Goal: Task Accomplishment & Management: Use online tool/utility

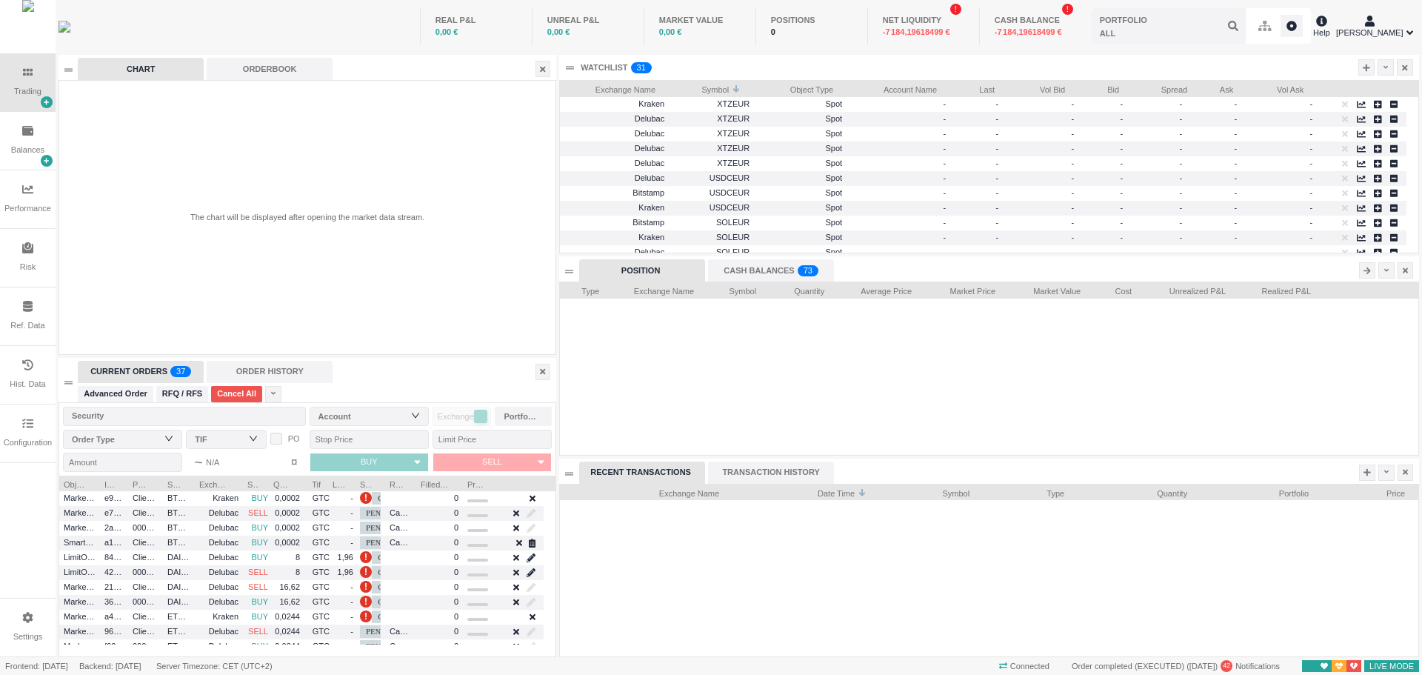
scroll to position [173, 858]
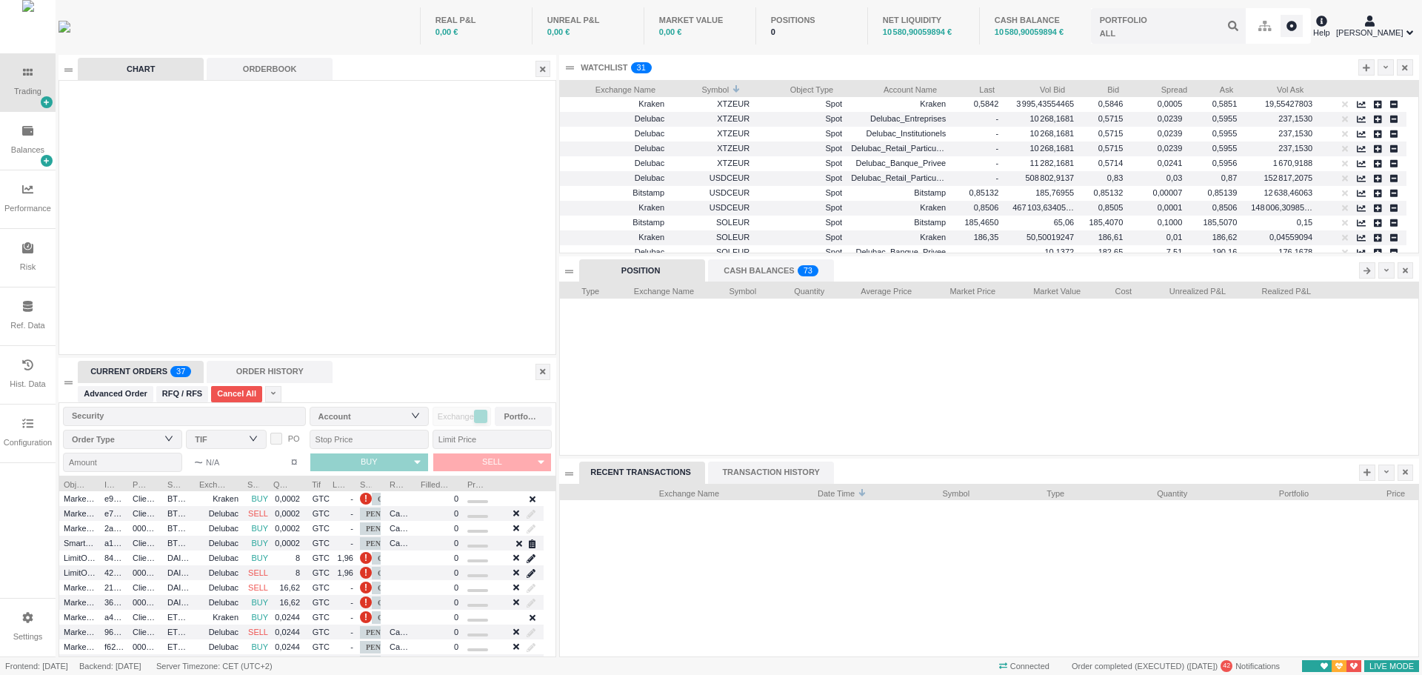
click at [28, 340] on div "Ref. Data" at bounding box center [28, 316] width 56 height 58
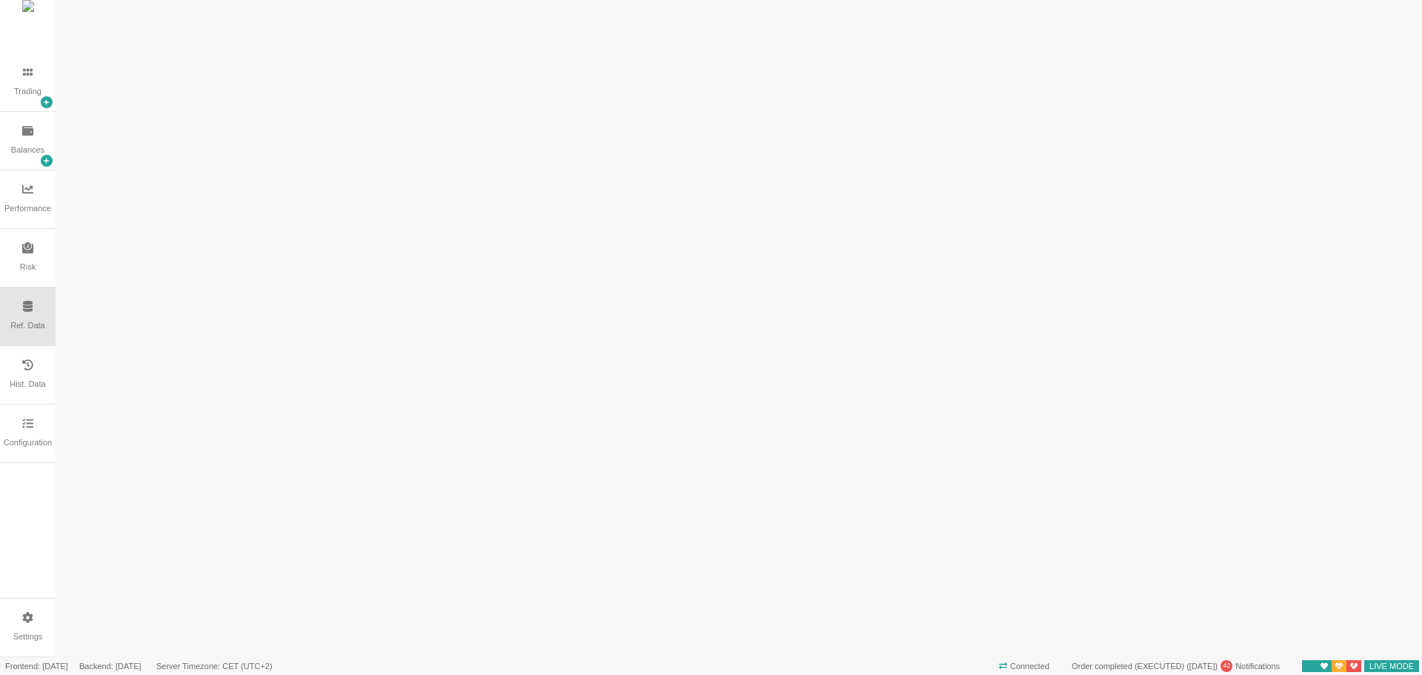
scroll to position [0, 0]
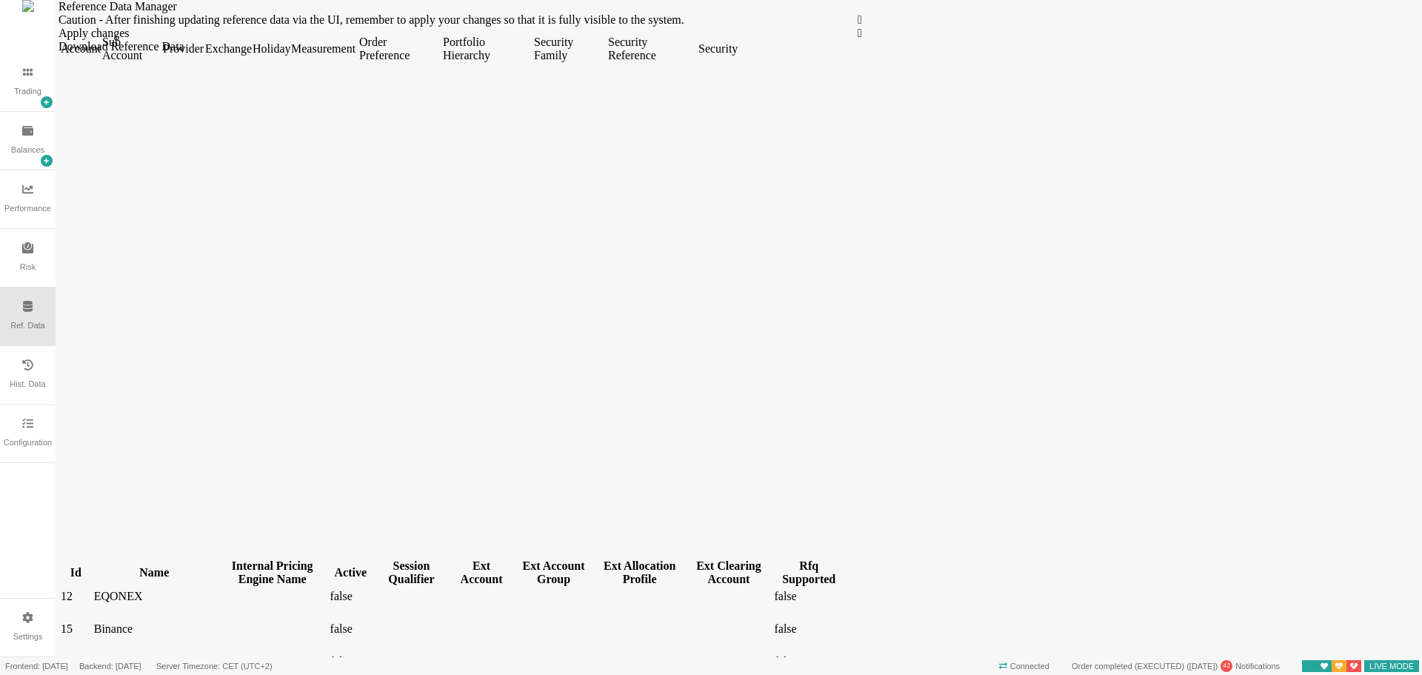
click at [21, 438] on div "Configuration" at bounding box center [28, 442] width 48 height 13
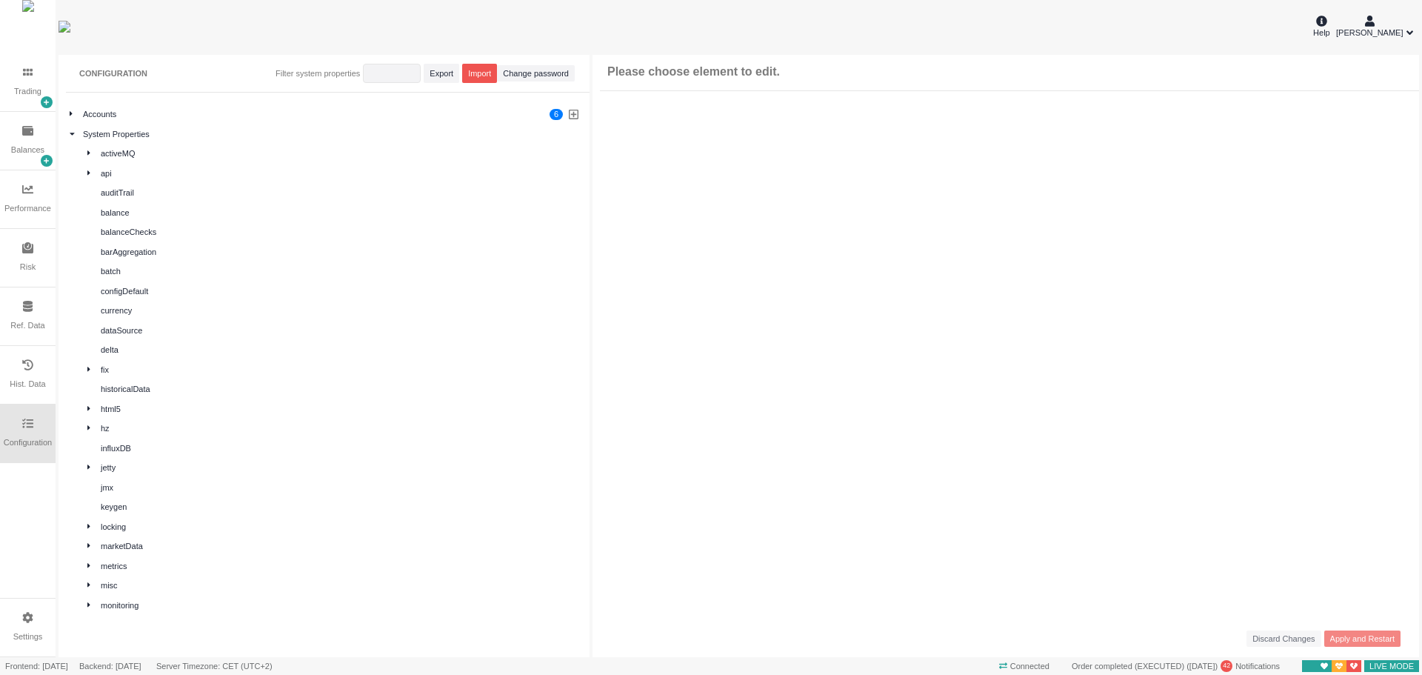
click at [72, 139] on div at bounding box center [76, 134] width 13 height 13
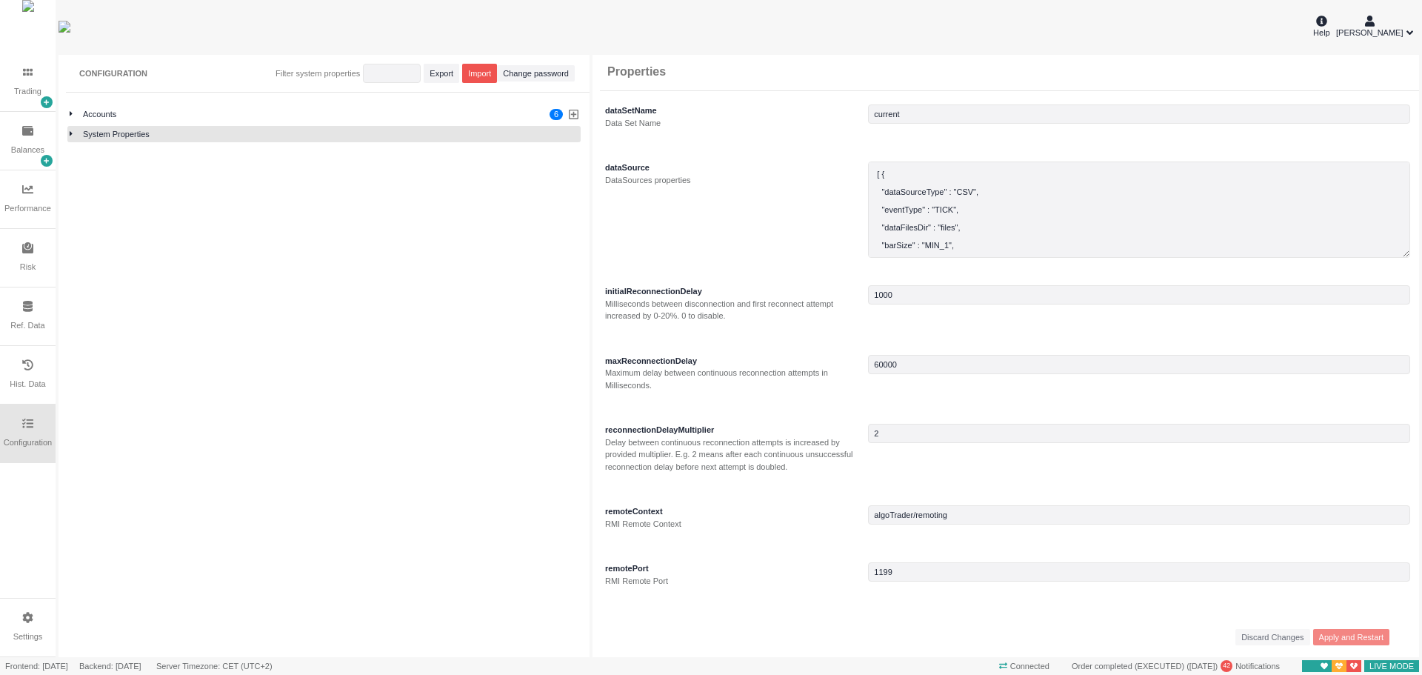
click at [70, 116] on icon at bounding box center [71, 114] width 3 height 4
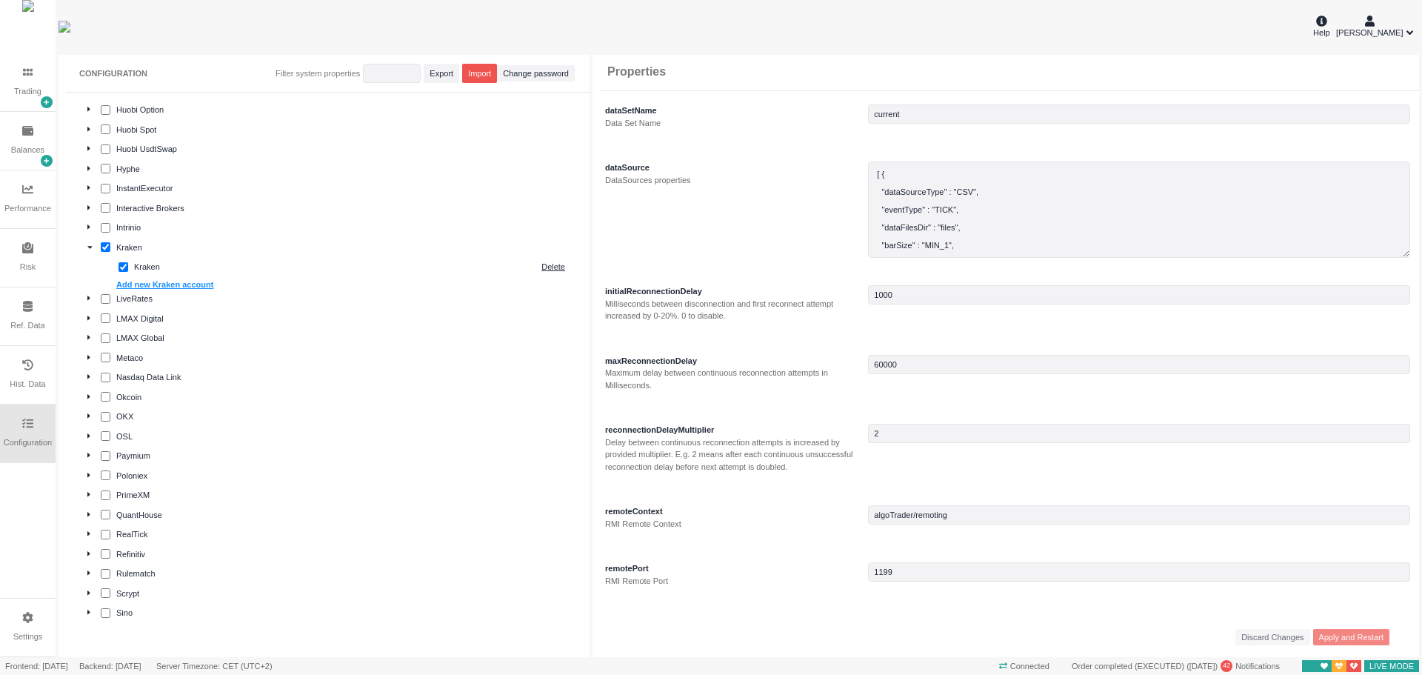
scroll to position [963, 0]
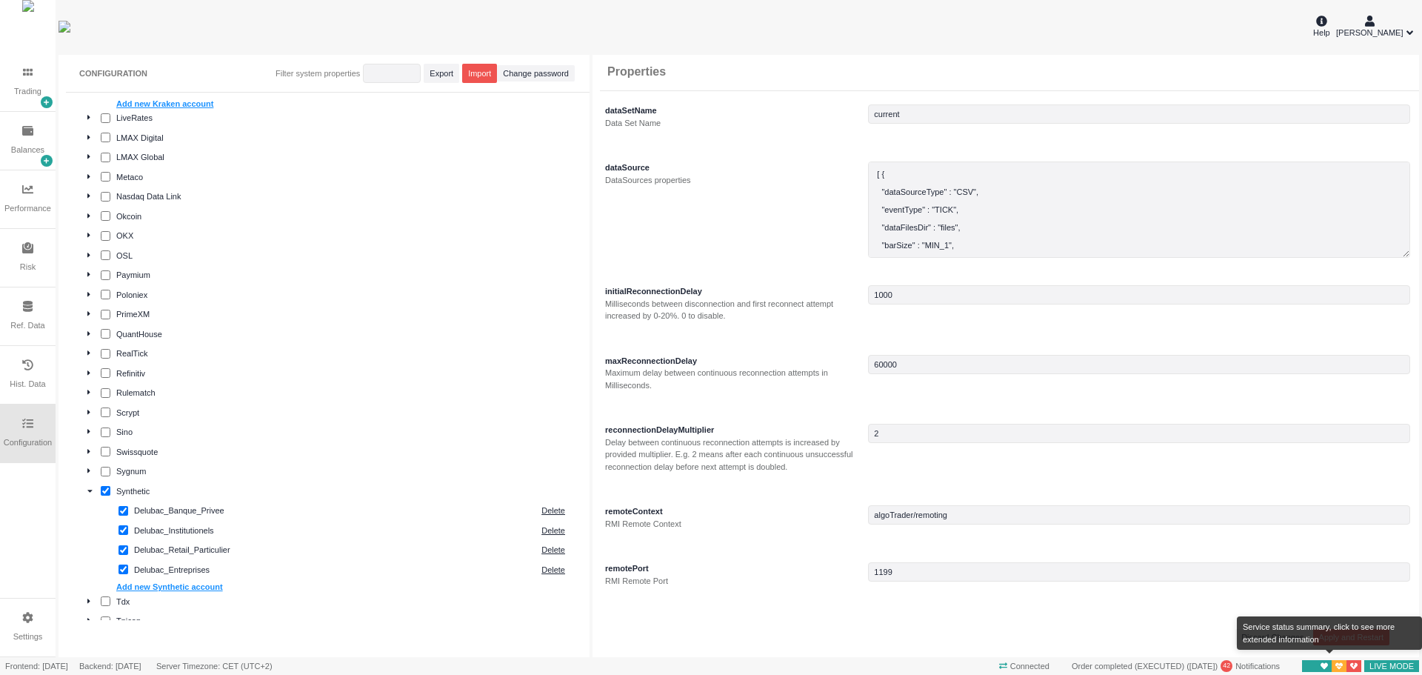
click at [1358, 665] on icon at bounding box center [1353, 666] width 7 height 6
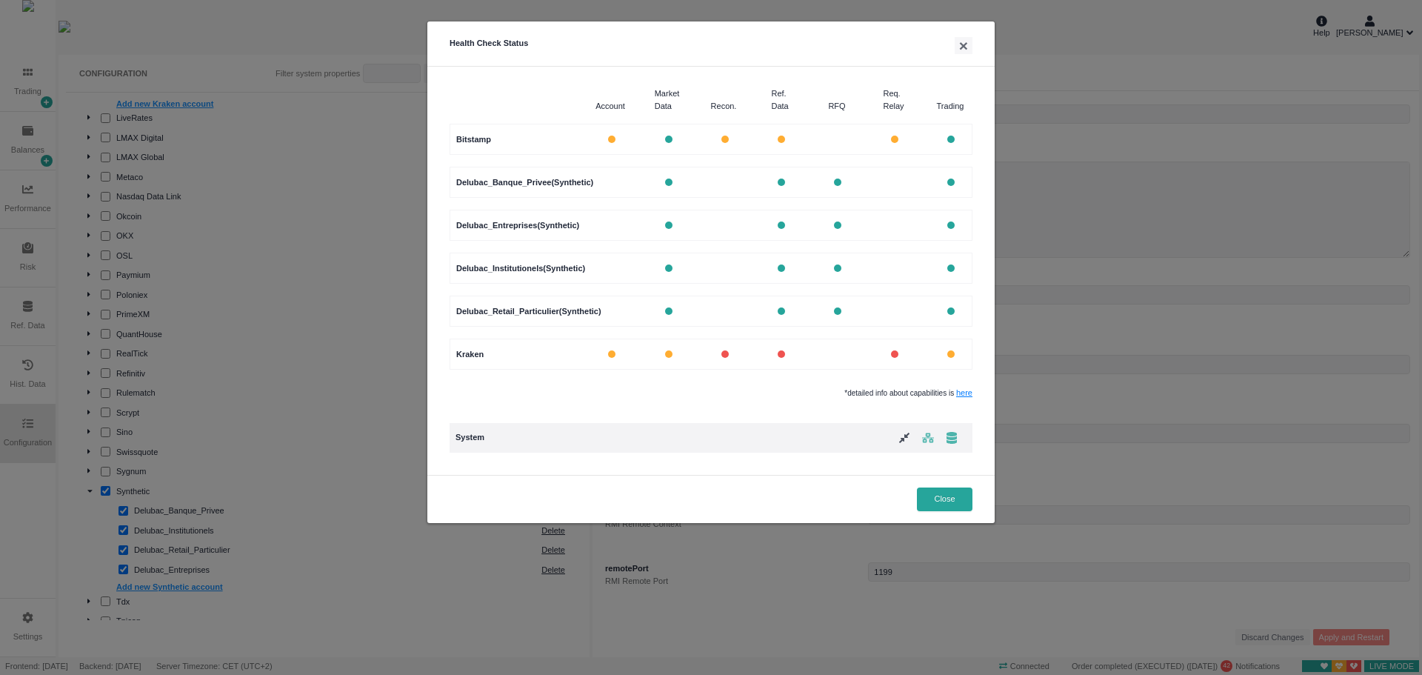
click at [936, 511] on button "Close" at bounding box center [945, 499] width 56 height 24
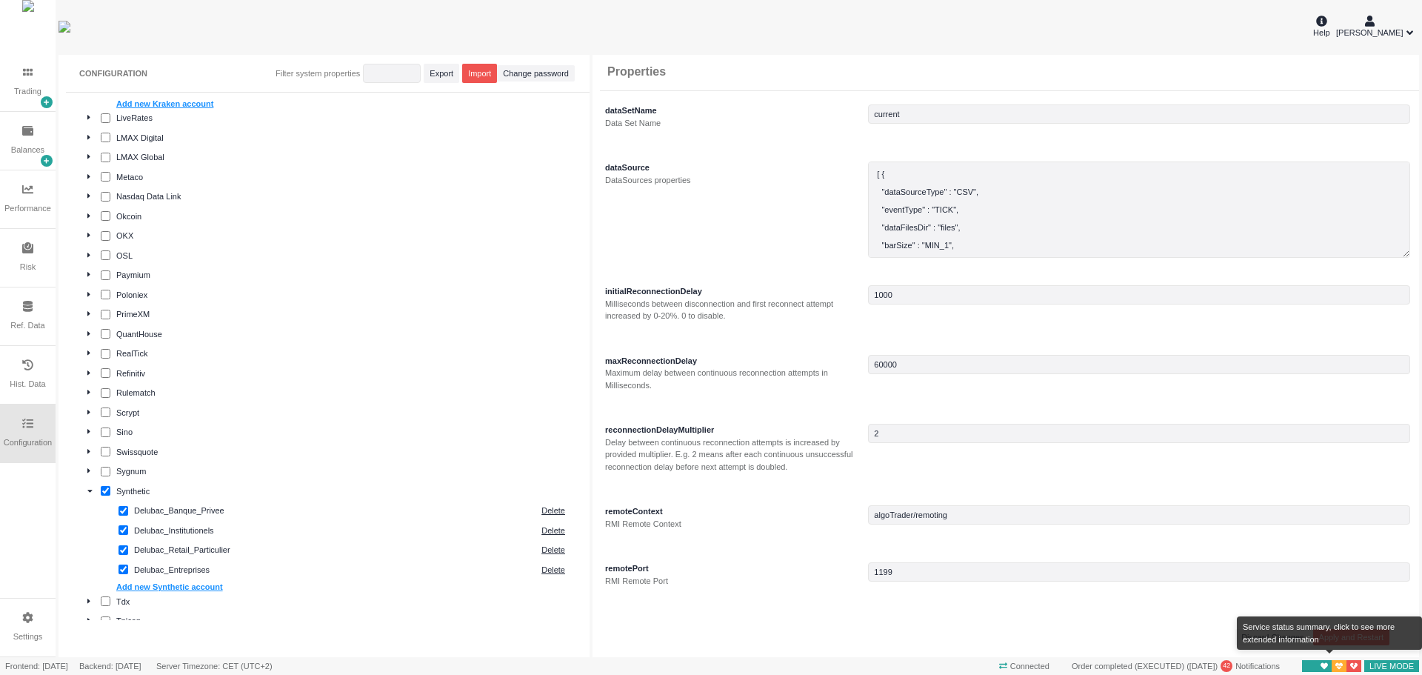
click at [1302, 664] on span "7" at bounding box center [1317, 666] width 30 height 13
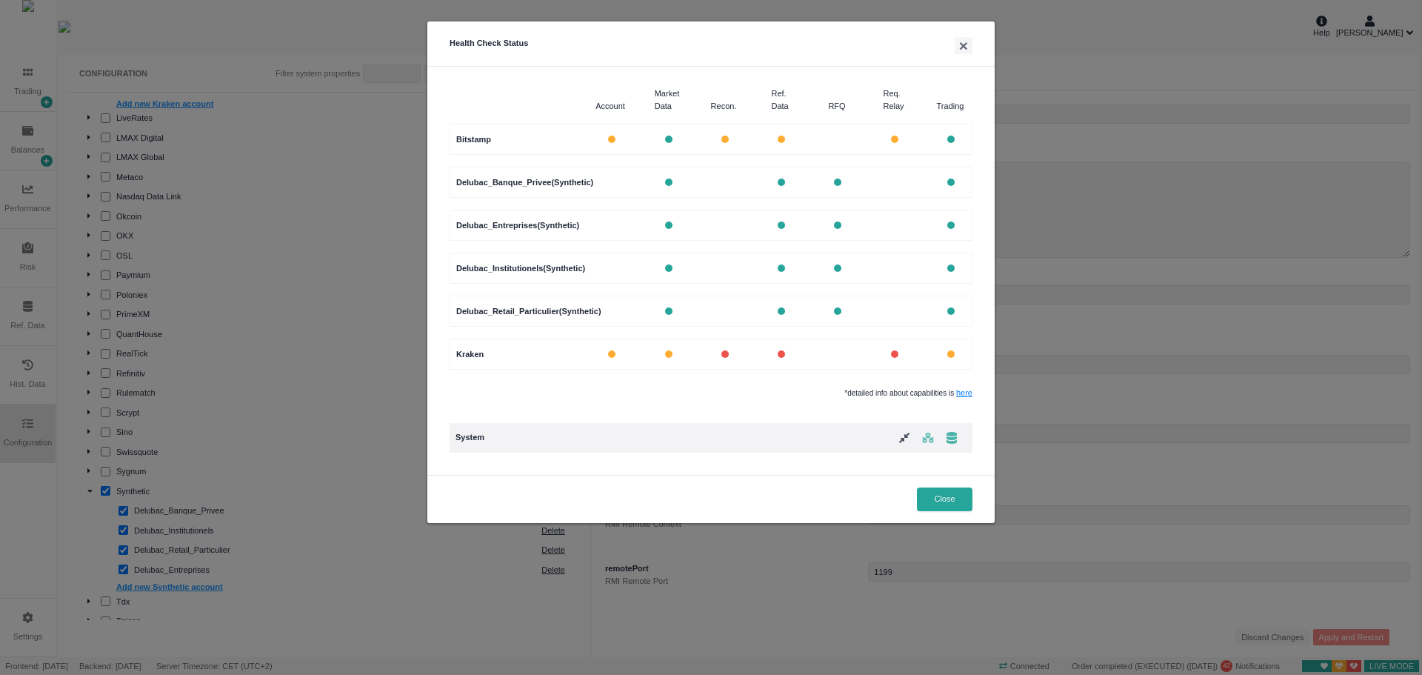
click at [772, 436] on div "Account Market Data Recon. Ref. Data RFQ Req. Relay Trading Bitstamp Delubac_Ba…" at bounding box center [710, 271] width 567 height 408
click at [948, 511] on button "Close" at bounding box center [945, 499] width 56 height 24
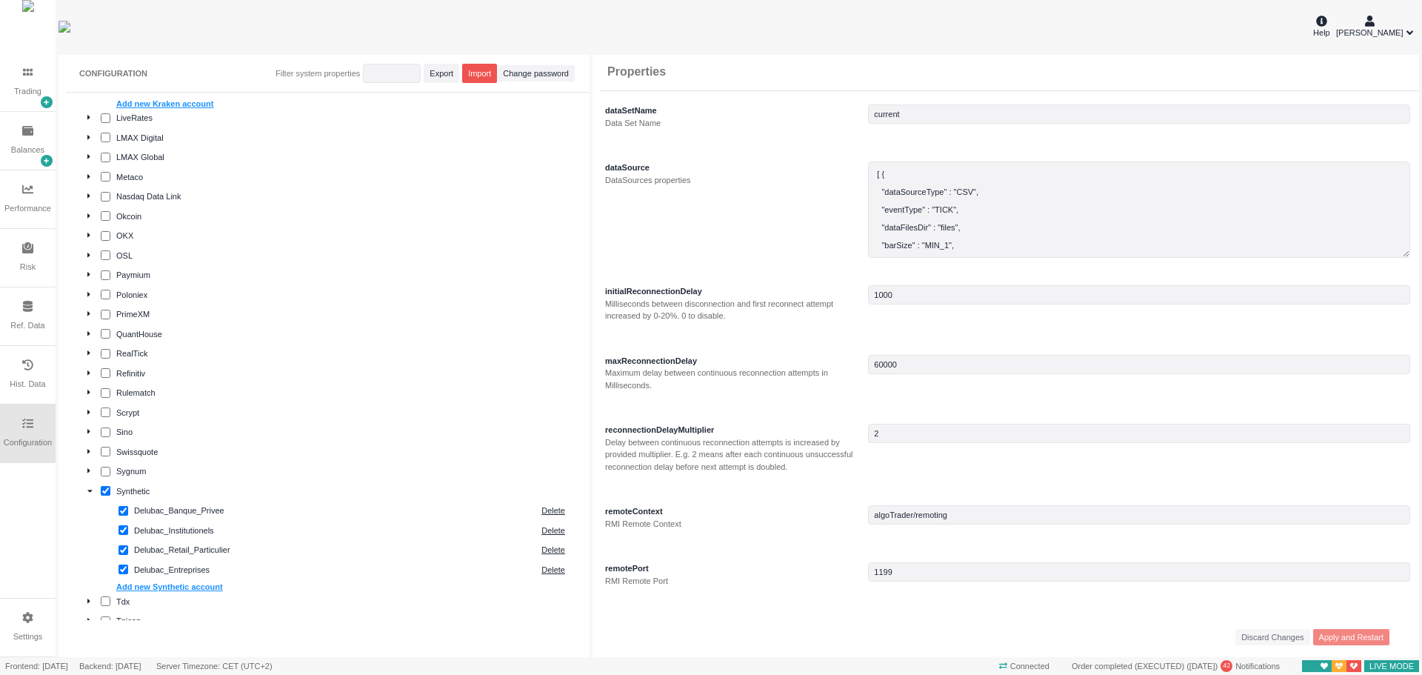
click at [32, 90] on div "Trading" at bounding box center [27, 91] width 27 height 13
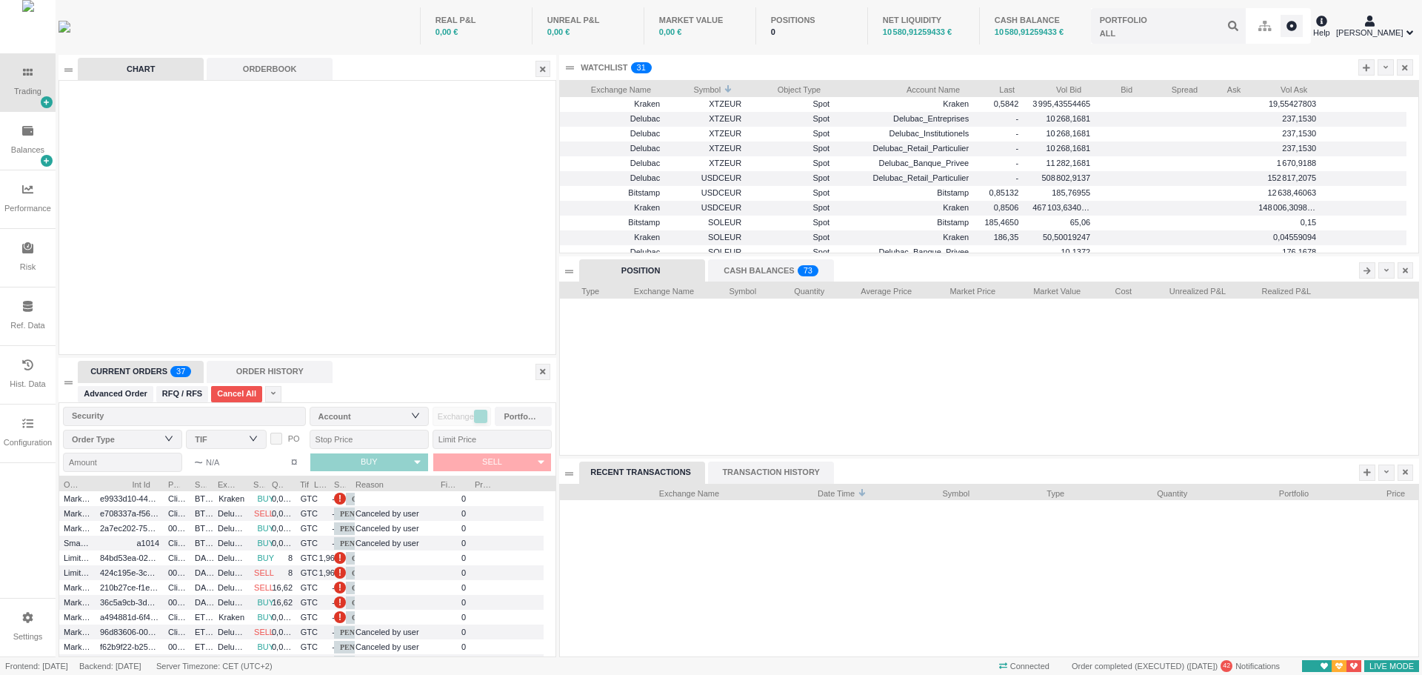
scroll to position [173, 858]
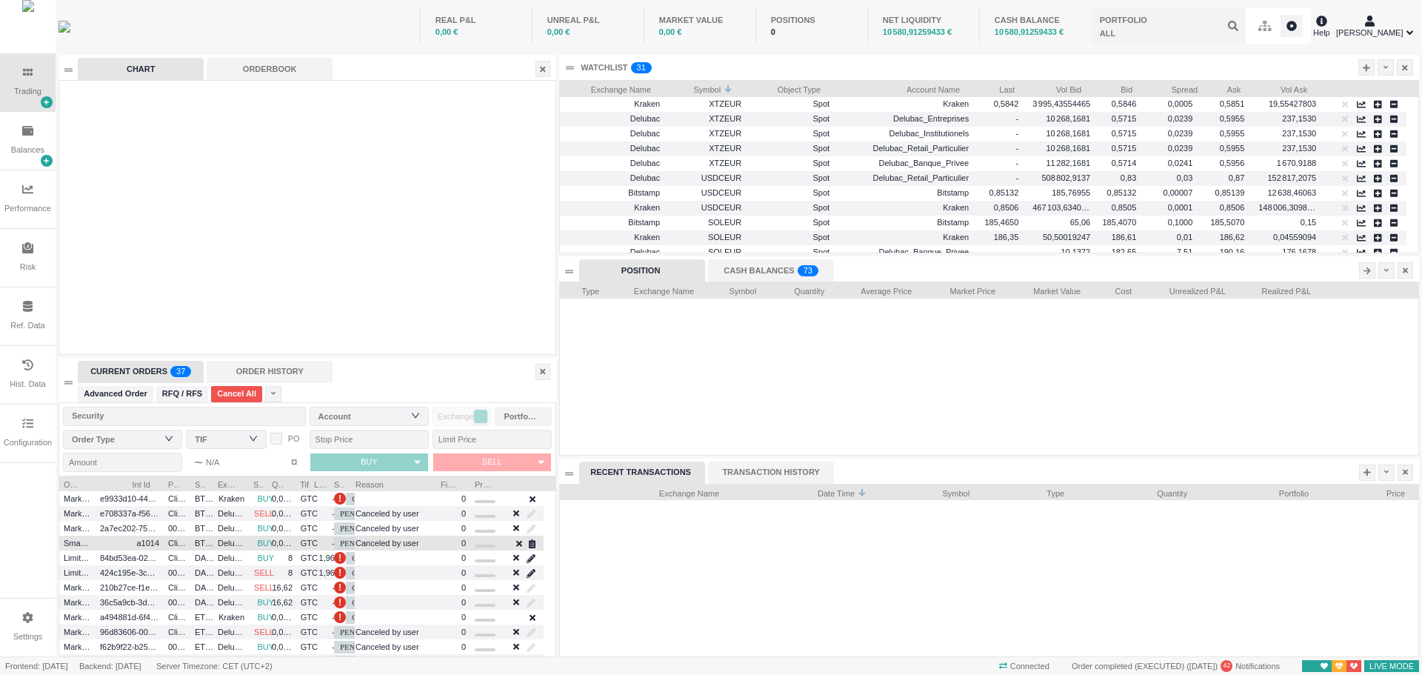
click at [378, 543] on span "Canceled by user" at bounding box center [394, 543] width 76 height 17
click at [278, 376] on div "ORDER HISTORY" at bounding box center [270, 372] width 126 height 22
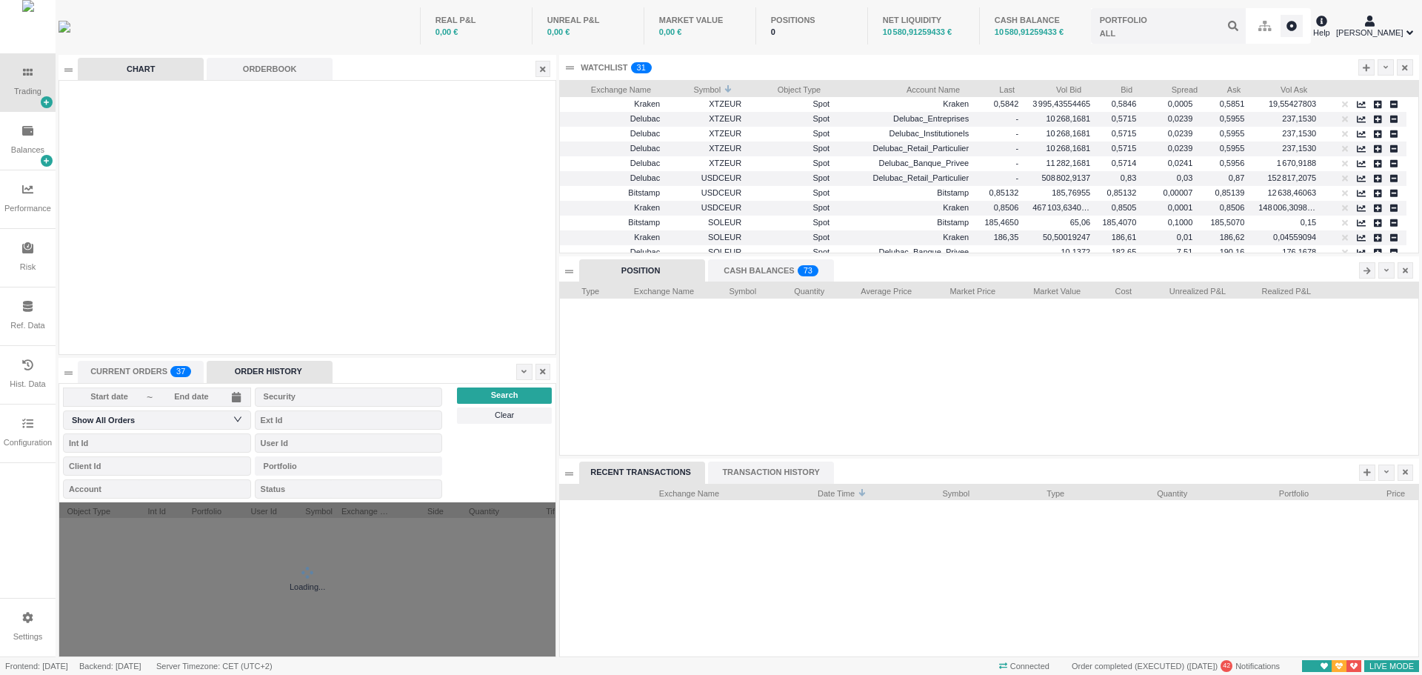
scroll to position [36, 95]
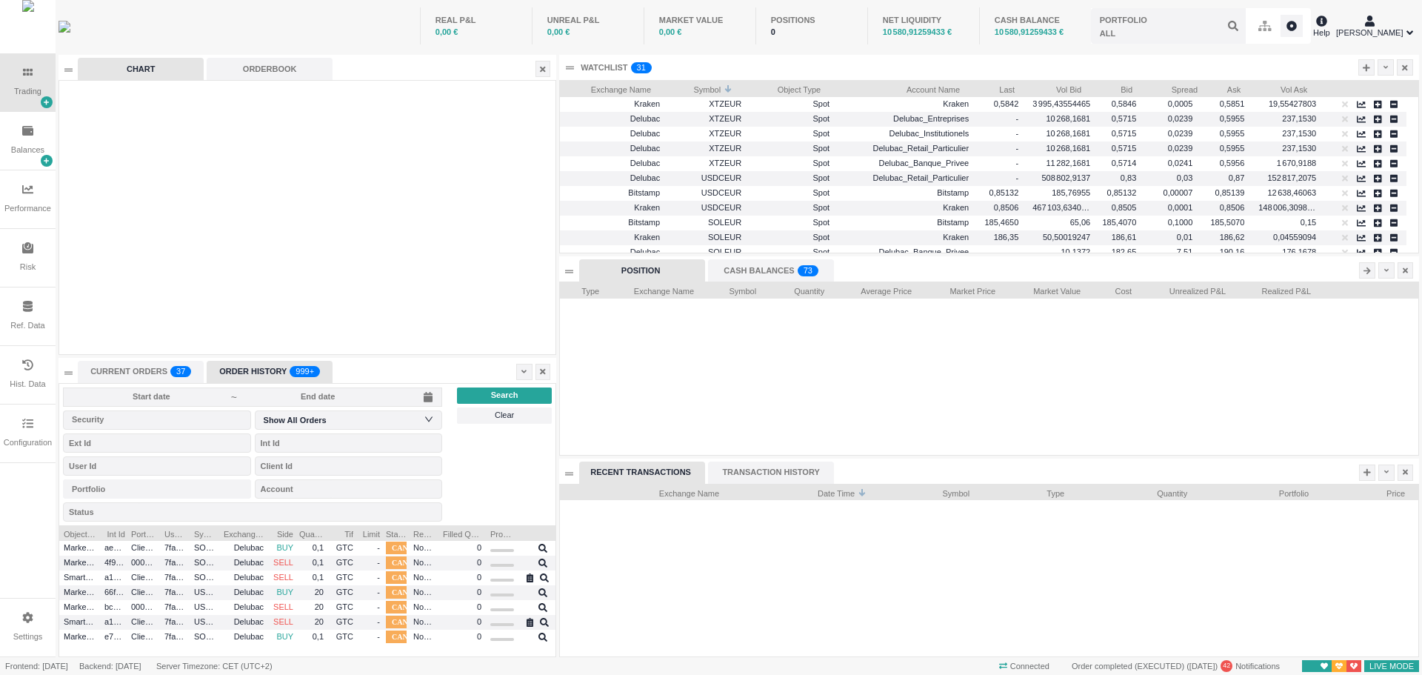
click at [412, 534] on div "Reason" at bounding box center [424, 532] width 30 height 15
drag, startPoint x: 410, startPoint y: 532, endPoint x: 350, endPoint y: 533, distance: 60.8
click at [350, 533] on div "Object Type Int Id Portfolio User Id Symbol Exchange Name Side Quantity" at bounding box center [300, 532] width 482 height 15
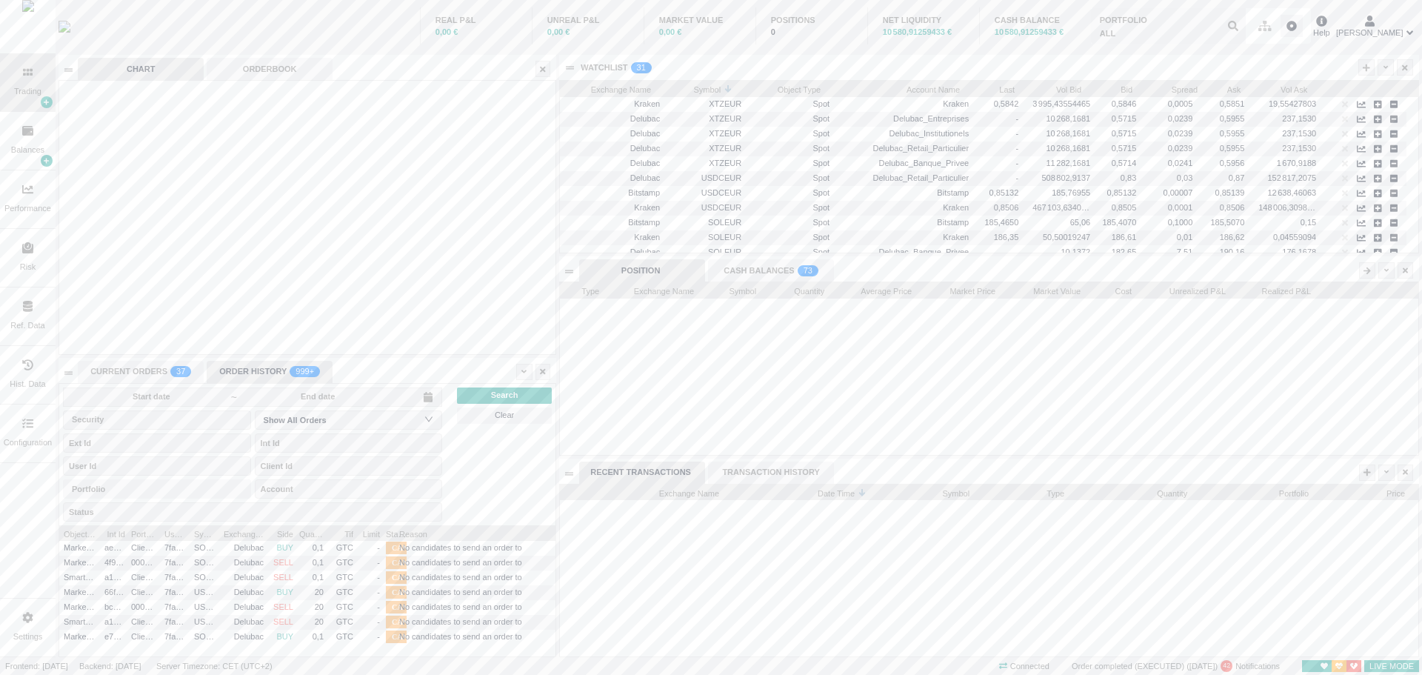
click at [556, 533] on body "Trading Balances Performance Risk Ref. Data Hist. Data Configuration Settings R…" at bounding box center [711, 337] width 1422 height 675
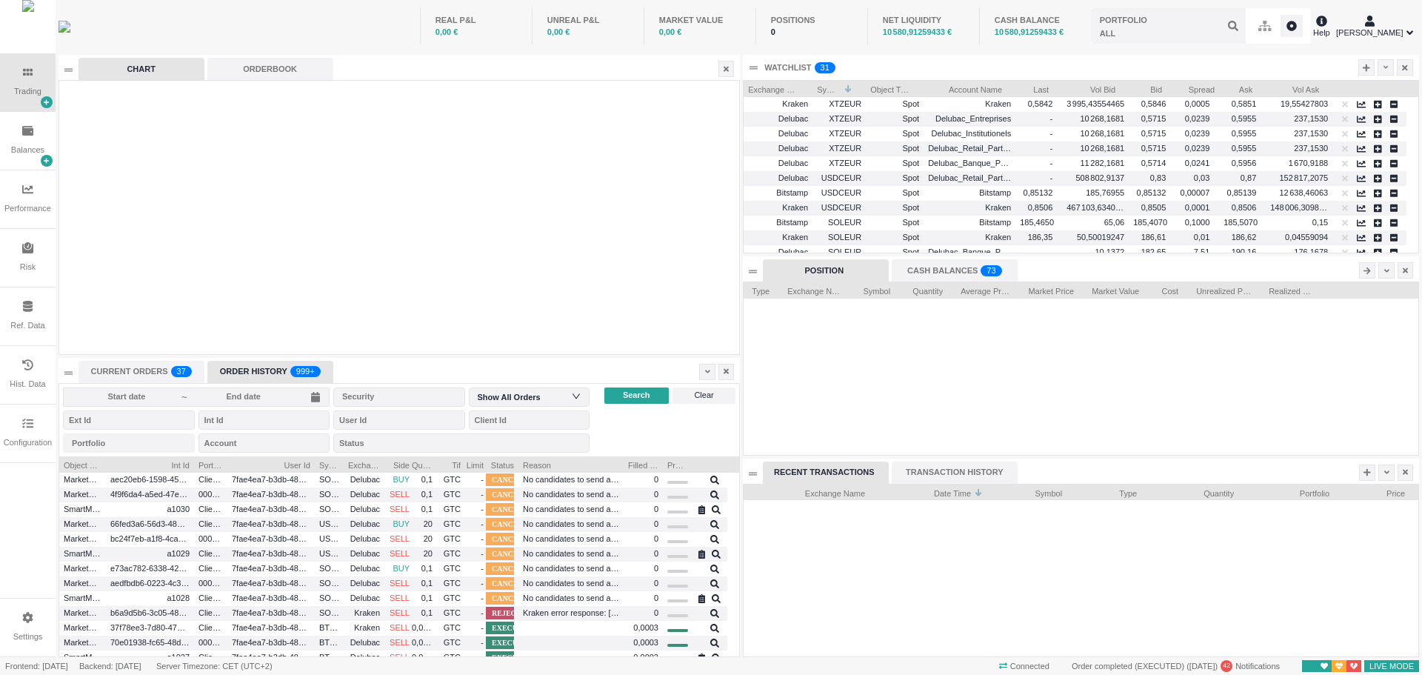
scroll to position [200, 680]
click at [572, 618] on span "Kraken error response: [EOrder:Insufficient funds]" at bounding box center [571, 612] width 95 height 17
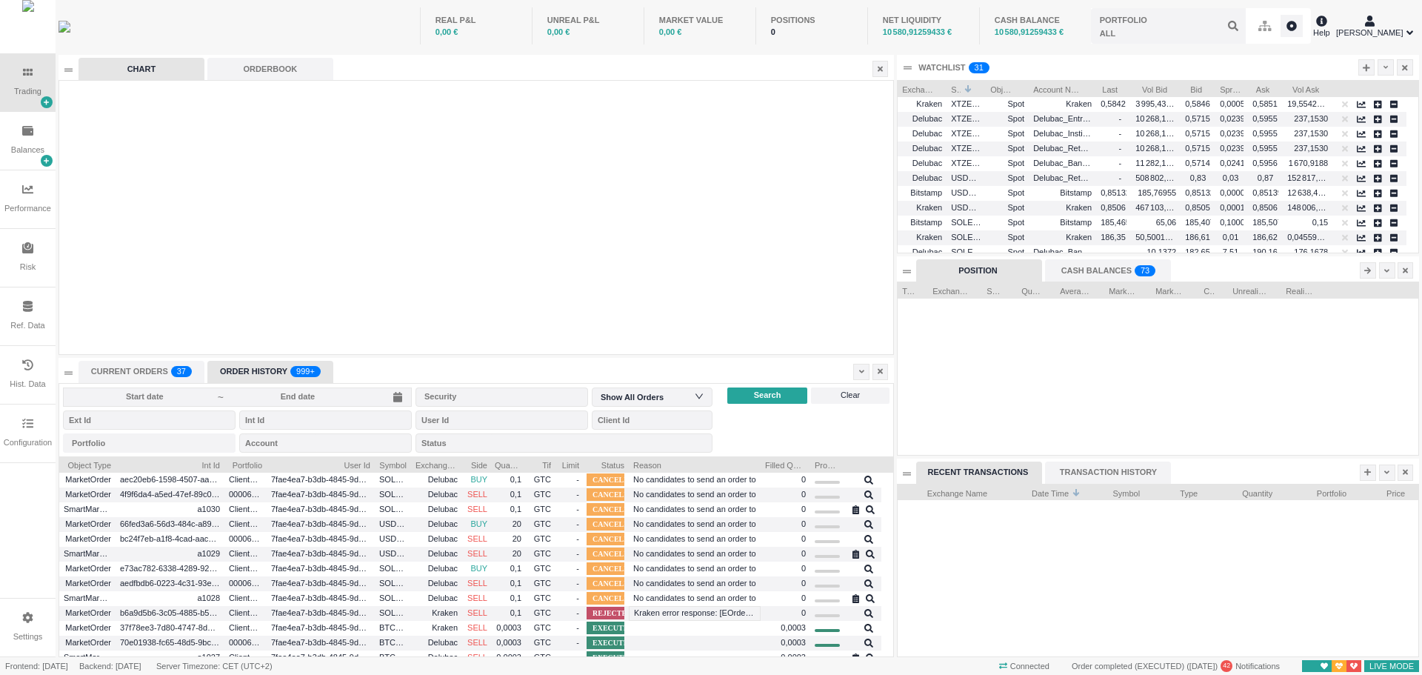
scroll to position [0, 0]
click at [741, 613] on span "Kraken error response: [EOrder:Insufficient funds]" at bounding box center [694, 612] width 121 height 17
click at [761, 463] on div "Filled Quantity" at bounding box center [786, 463] width 50 height 15
drag, startPoint x: 760, startPoint y: 464, endPoint x: 824, endPoint y: 464, distance: 64.4
click at [824, 464] on div at bounding box center [825, 463] width 6 height 15
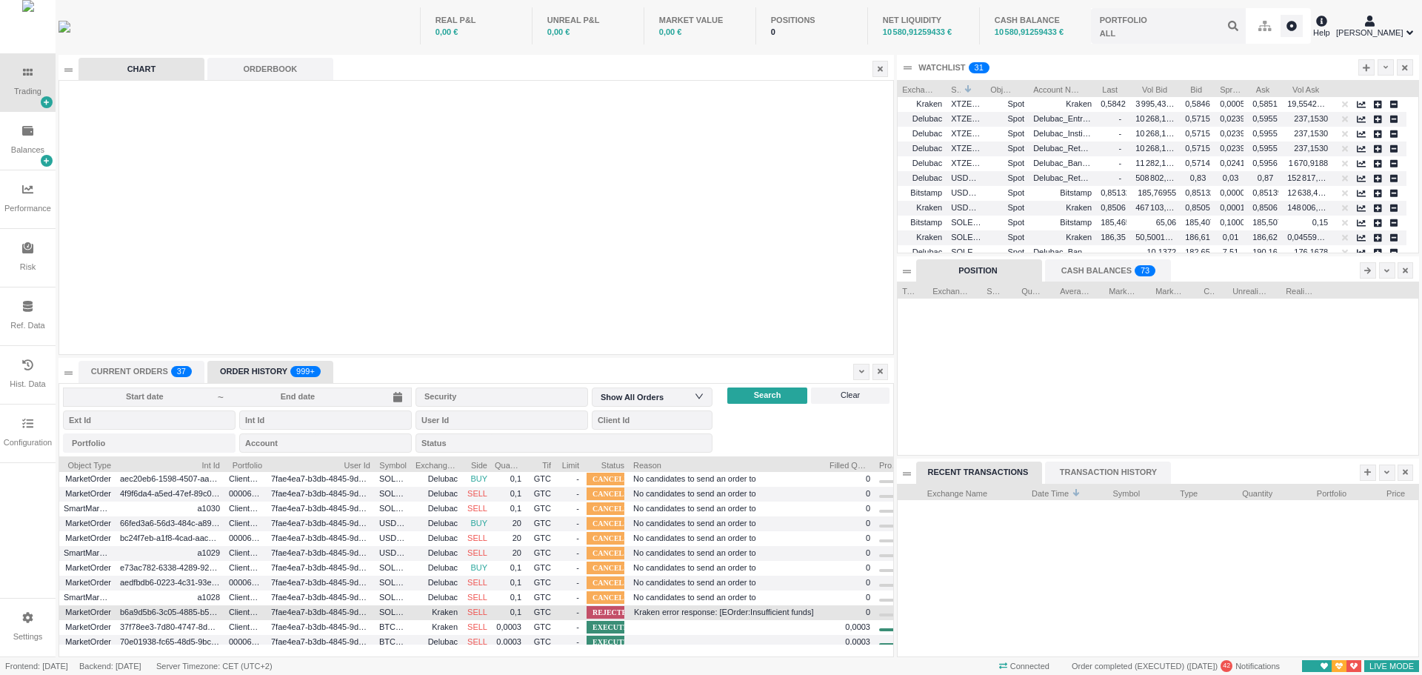
click at [733, 610] on span "Kraken error response: [EOrder:Insufficient funds]" at bounding box center [727, 612] width 186 height 17
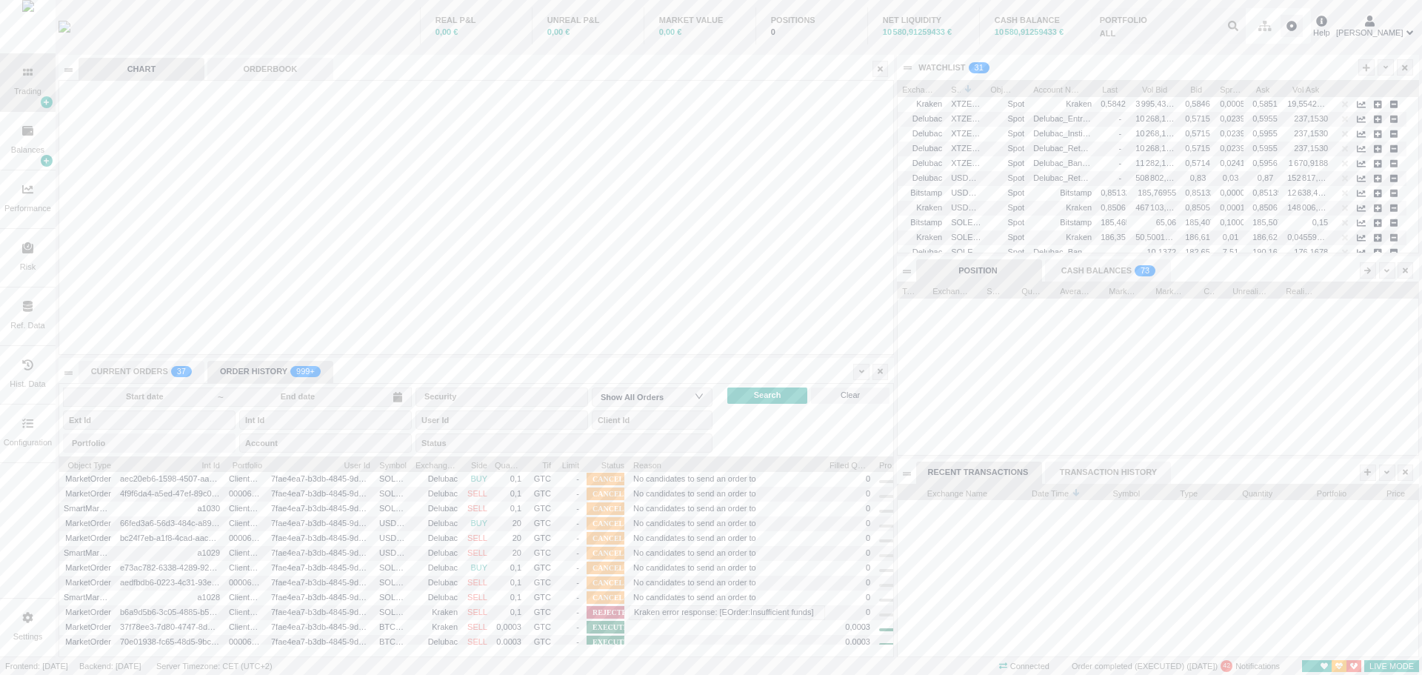
scroll to position [200, 893]
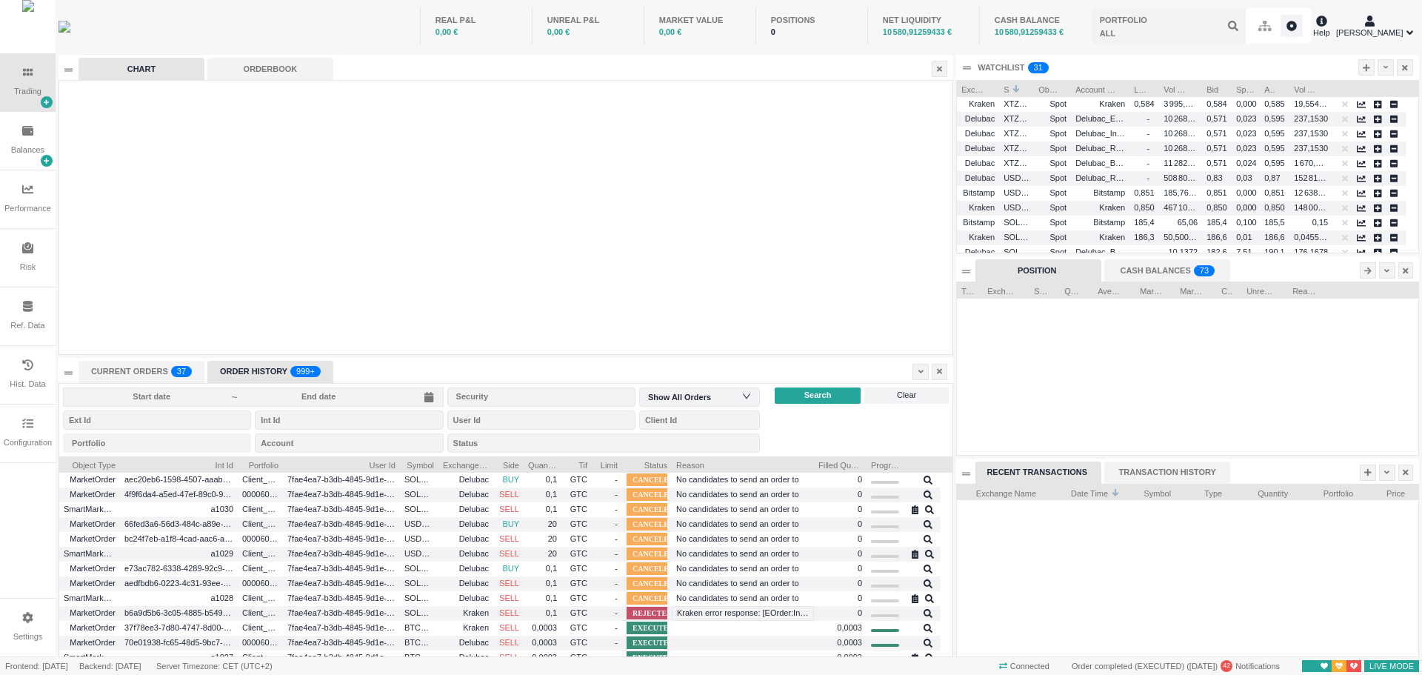
click at [670, 463] on div at bounding box center [672, 463] width 6 height 15
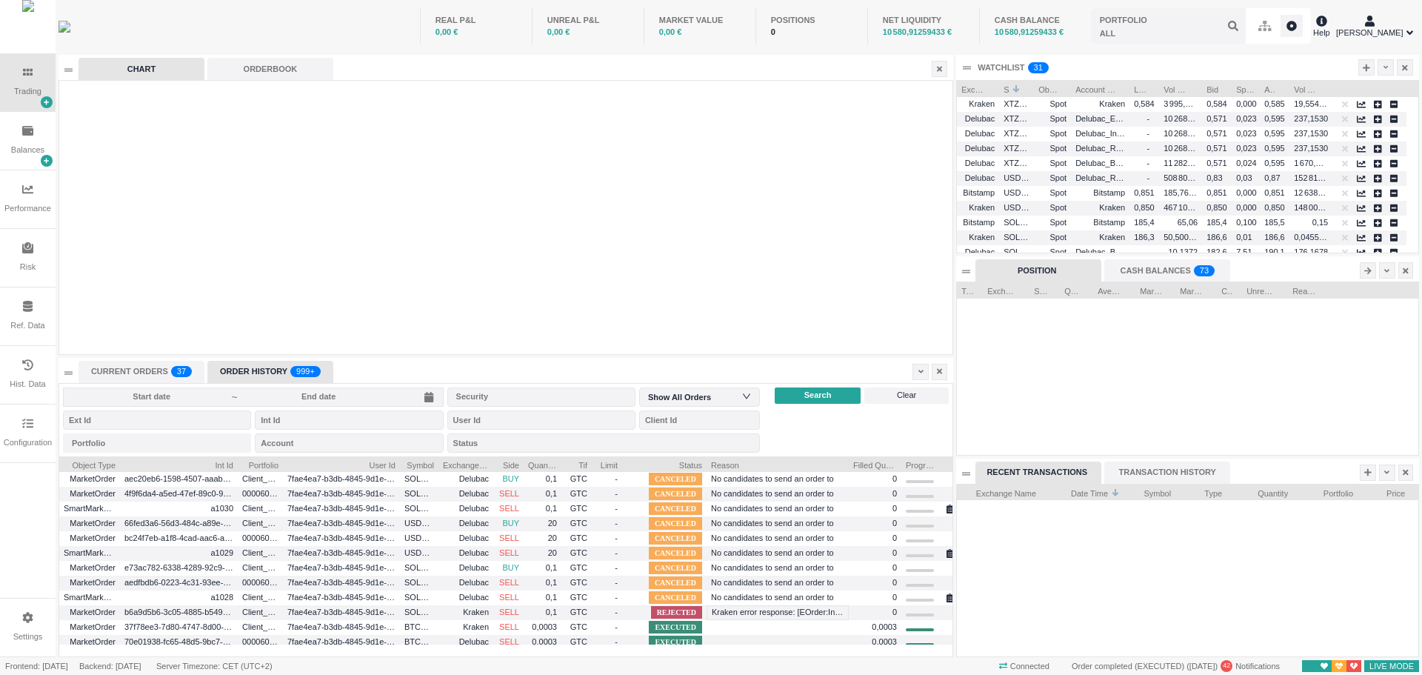
drag, startPoint x: 671, startPoint y: 464, endPoint x: 706, endPoint y: 464, distance: 34.8
click at [706, 464] on div at bounding box center [707, 463] width 6 height 15
click at [661, 462] on span "Status" at bounding box center [665, 463] width 76 height 15
click at [755, 465] on span "Reason" at bounding box center [777, 463] width 133 height 15
click at [687, 611] on span "REJECTED" at bounding box center [676, 612] width 51 height 13
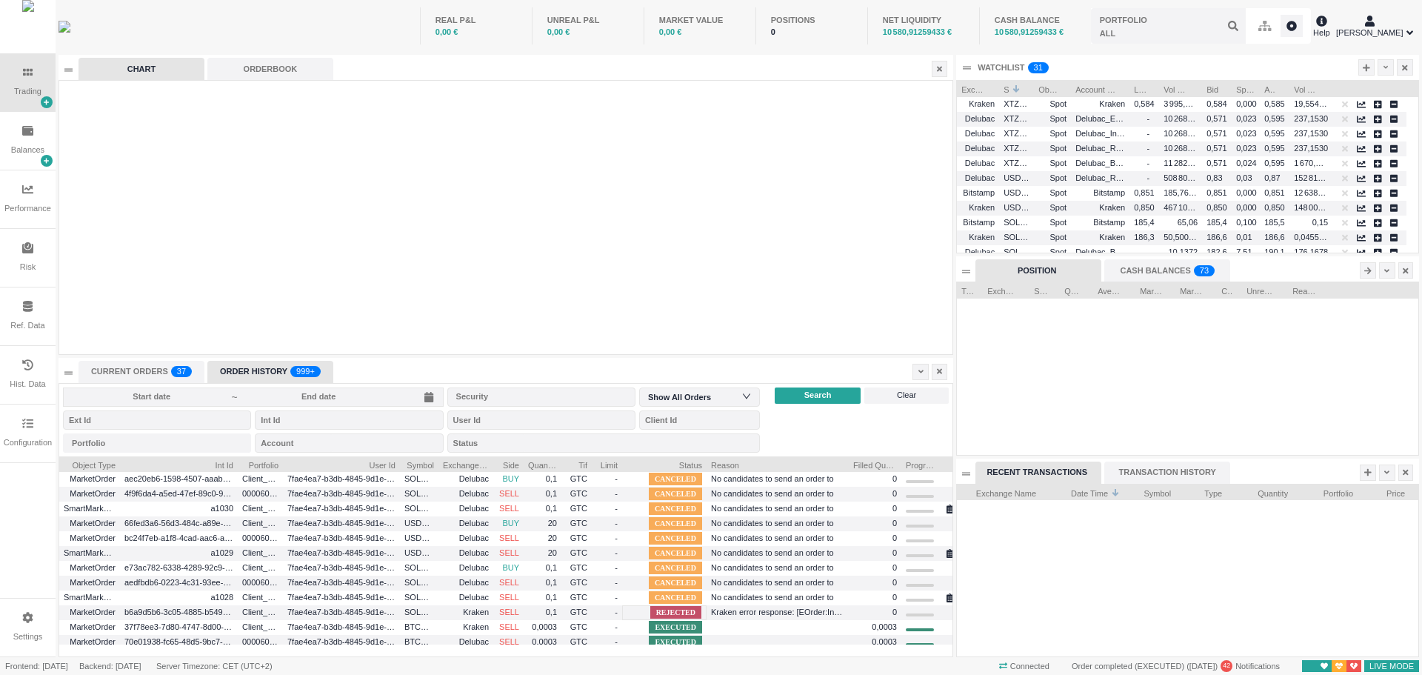
click at [15, 153] on div "Balances" at bounding box center [27, 150] width 33 height 13
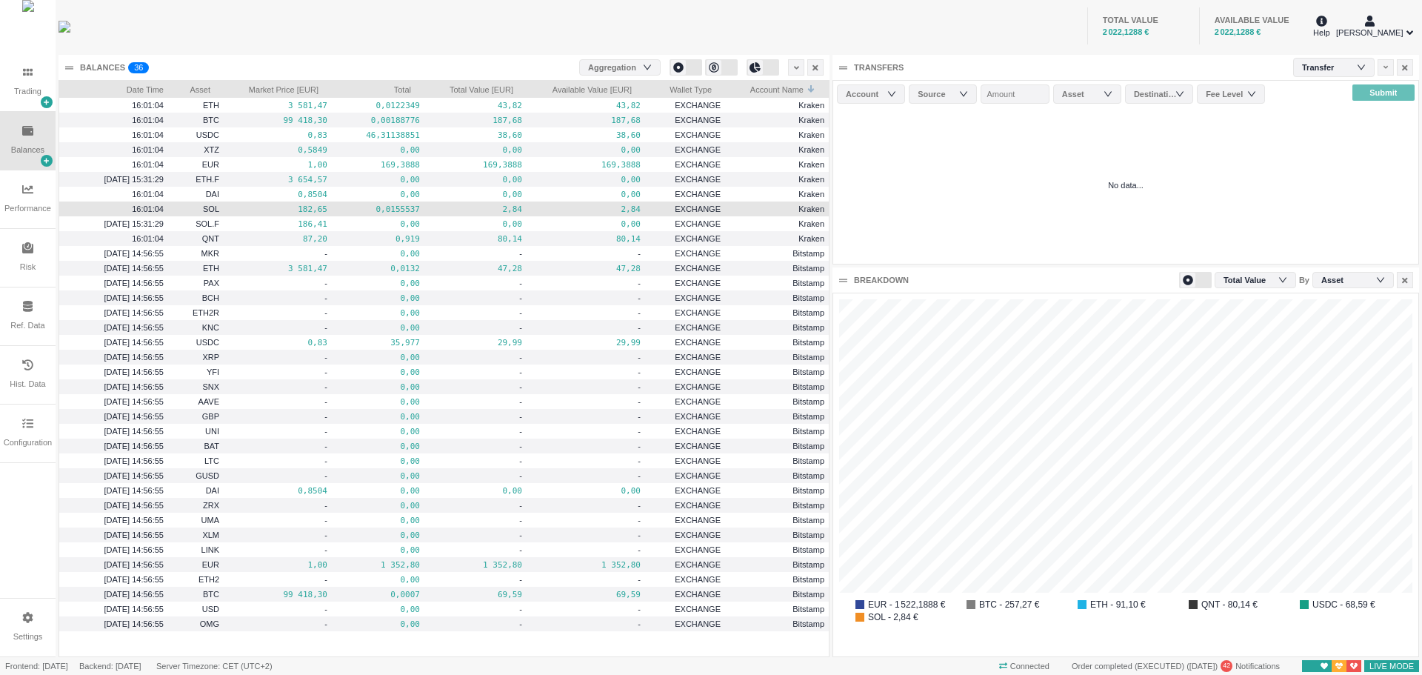
scroll to position [362, 585]
click at [766, 89] on span "Account Name" at bounding box center [767, 88] width 74 height 15
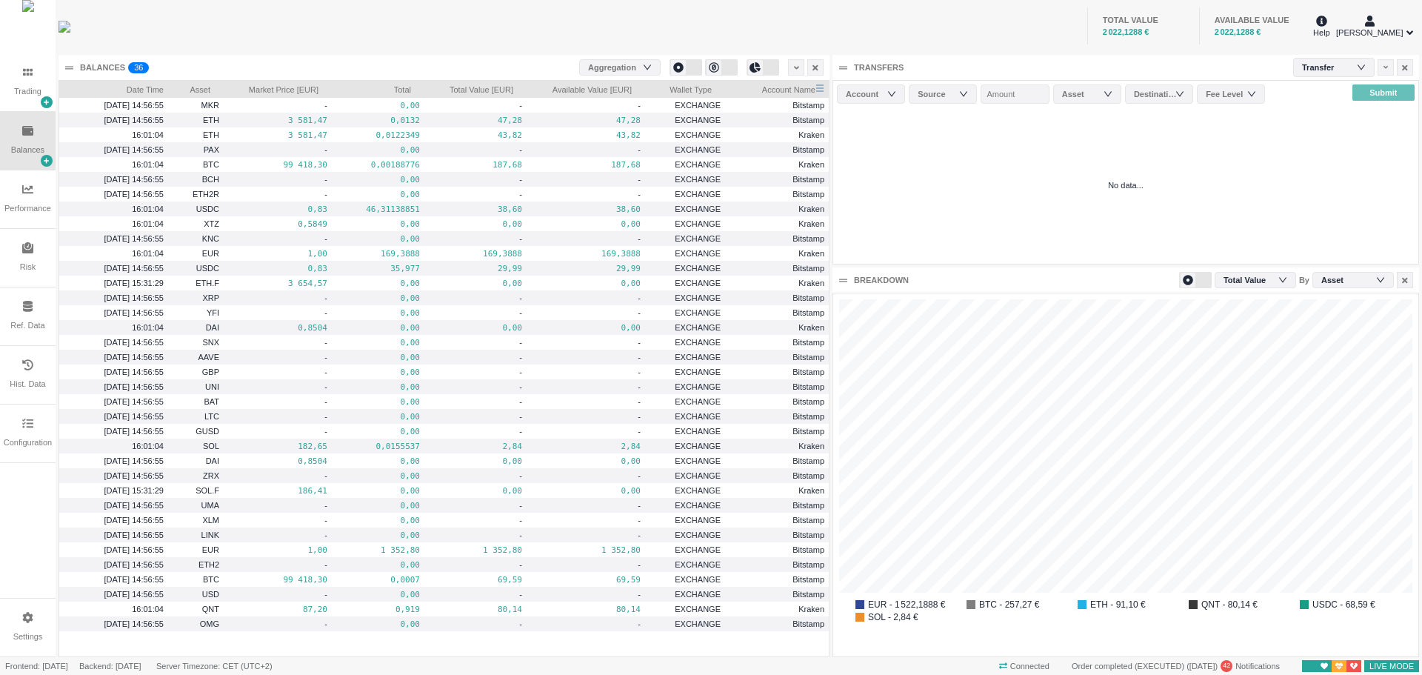
click at [766, 89] on span "Account Name" at bounding box center [773, 88] width 86 height 15
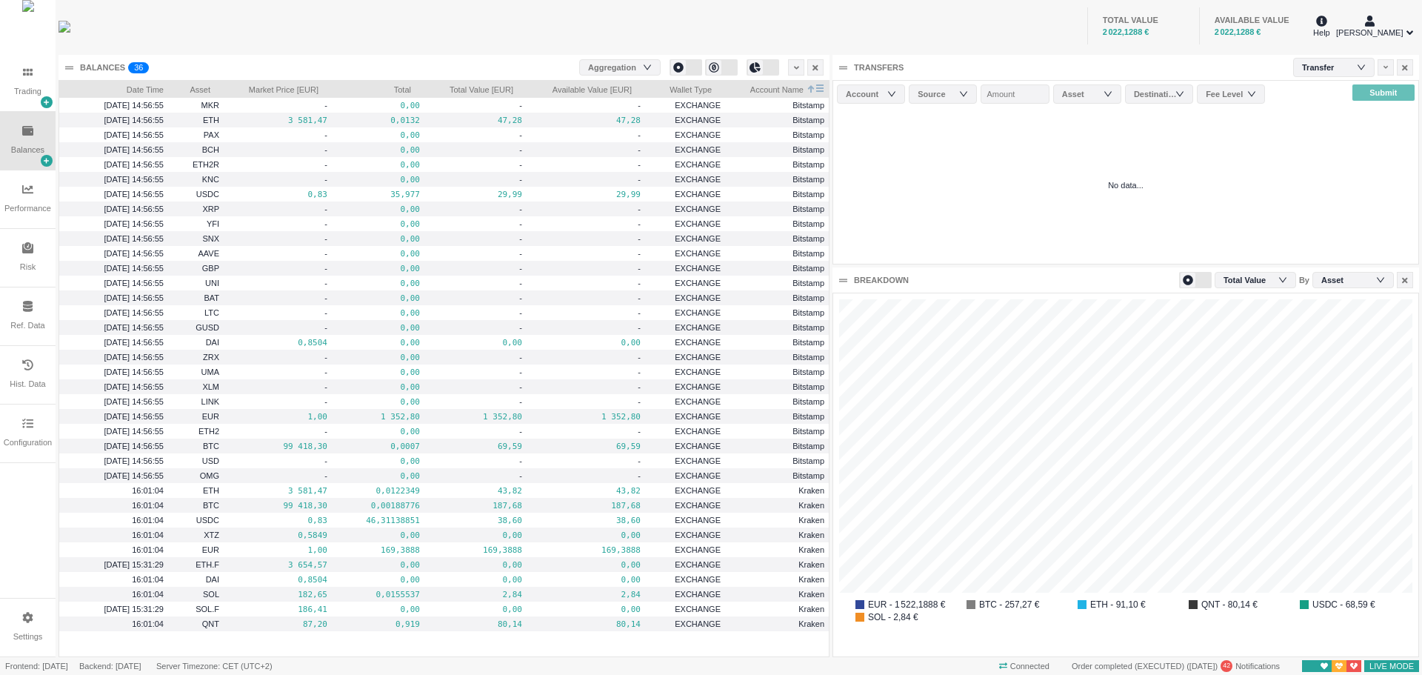
click at [766, 89] on span "Account Name" at bounding box center [767, 88] width 74 height 15
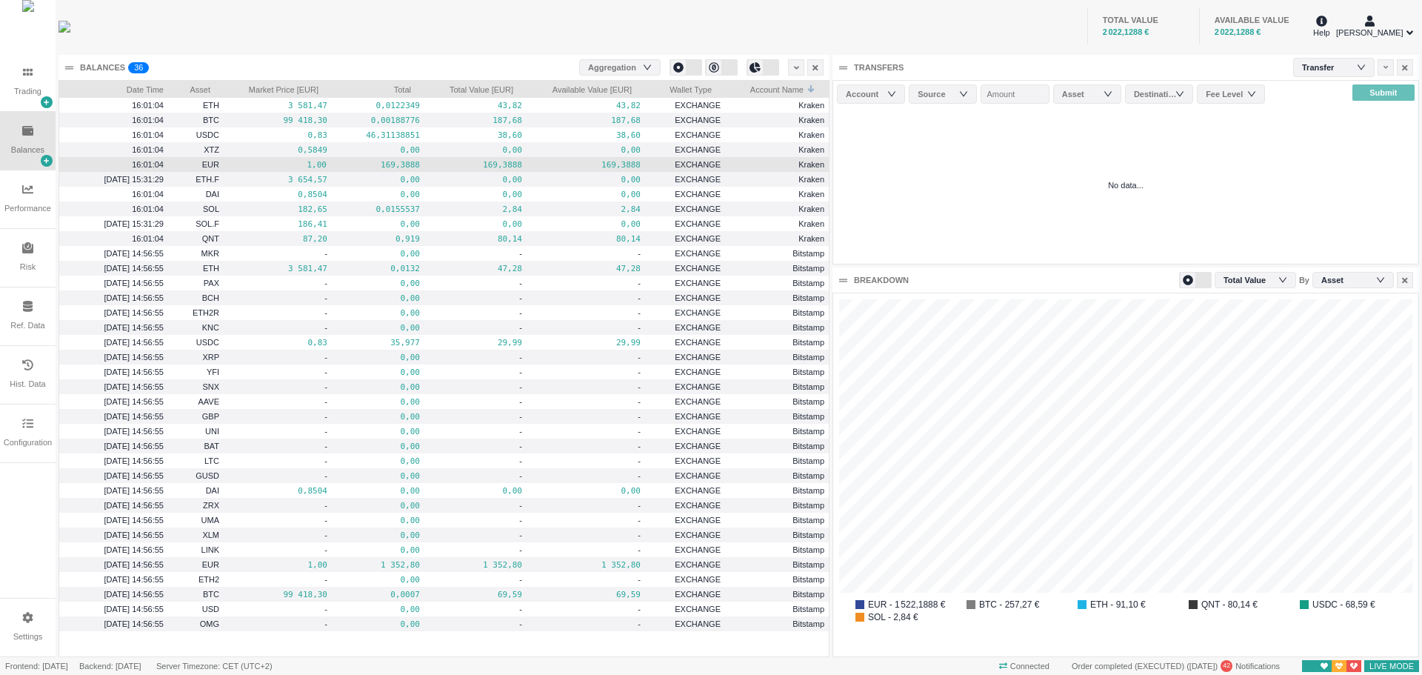
click at [293, 169] on pre "1,00" at bounding box center [278, 164] width 98 height 17
drag, startPoint x: 271, startPoint y: 163, endPoint x: 302, endPoint y: 164, distance: 31.1
click at [302, 164] on pre "1,00" at bounding box center [278, 164] width 98 height 17
click at [304, 166] on pre "1,00" at bounding box center [278, 164] width 98 height 17
drag, startPoint x: 359, startPoint y: 167, endPoint x: 404, endPoint y: 167, distance: 44.4
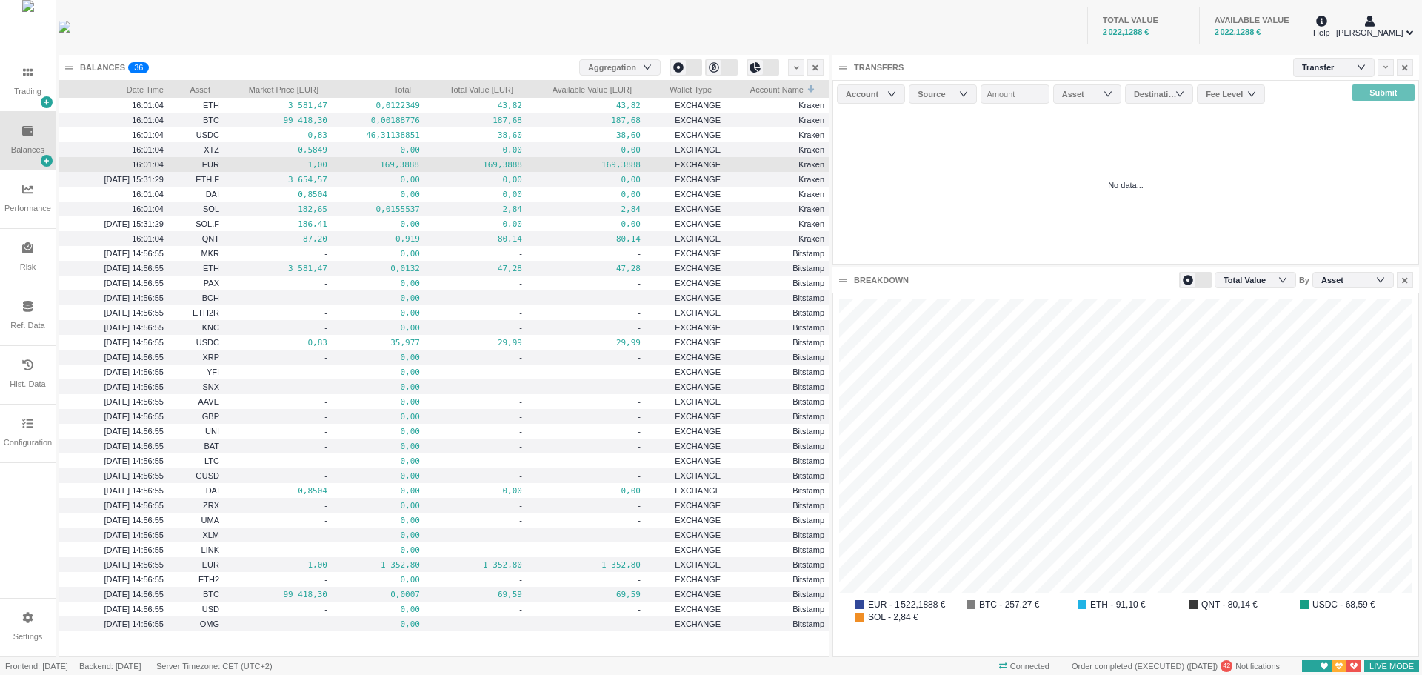
click at [404, 167] on pre "169,3888" at bounding box center [378, 164] width 82 height 17
drag, startPoint x: 278, startPoint y: 169, endPoint x: 301, endPoint y: 168, distance: 23.7
click at [301, 168] on pre "1,00" at bounding box center [278, 164] width 98 height 17
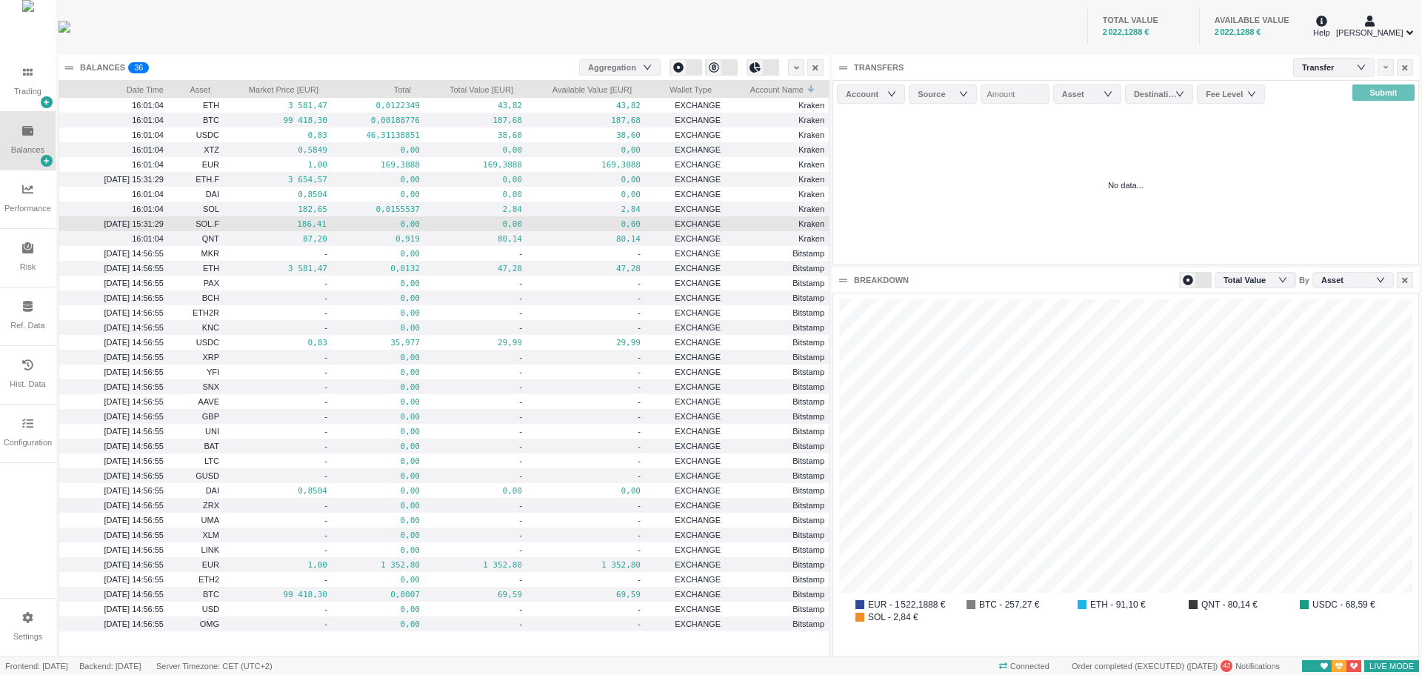
drag, startPoint x: 264, startPoint y: 225, endPoint x: 309, endPoint y: 225, distance: 45.2
click at [309, 225] on pre "186,41" at bounding box center [278, 224] width 98 height 17
drag, startPoint x: 363, startPoint y: 225, endPoint x: 619, endPoint y: 226, distance: 256.3
click at [619, 226] on div "[DATE] 15:31:29 SOL.F 186,41 0,00 0,00 0,00 EXCHANGE Kraken" at bounding box center [444, 223] width 770 height 15
click at [379, 223] on pre "0,00" at bounding box center [378, 224] width 82 height 17
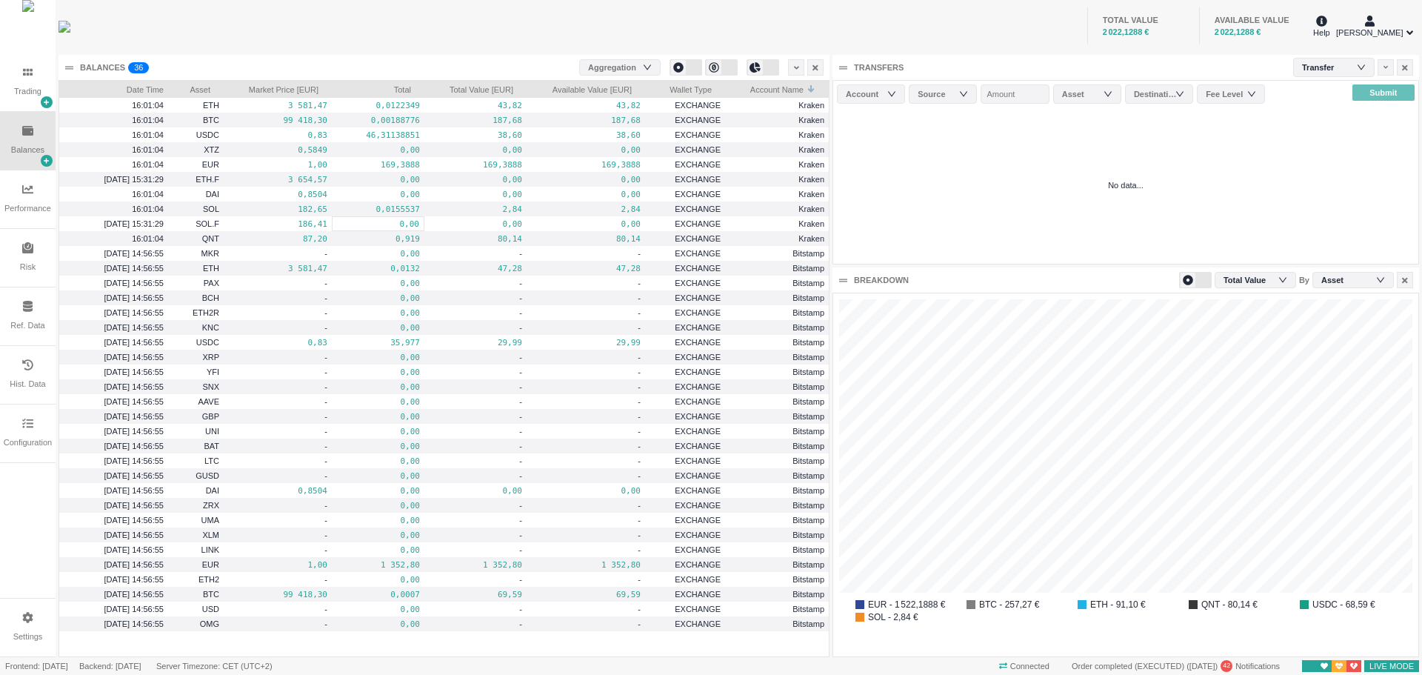
drag, startPoint x: 10, startPoint y: 95, endPoint x: 48, endPoint y: 110, distance: 41.3
click at [10, 95] on div "Trading" at bounding box center [28, 82] width 56 height 58
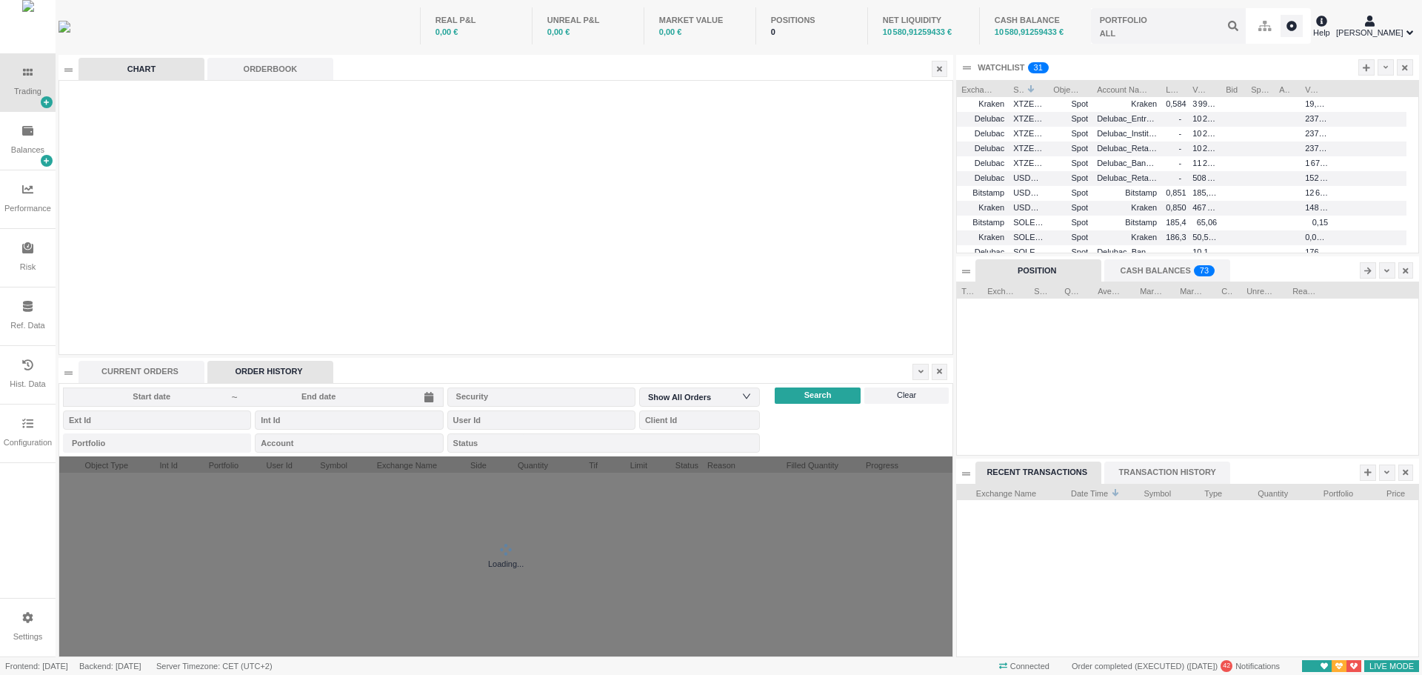
scroll to position [65, 697]
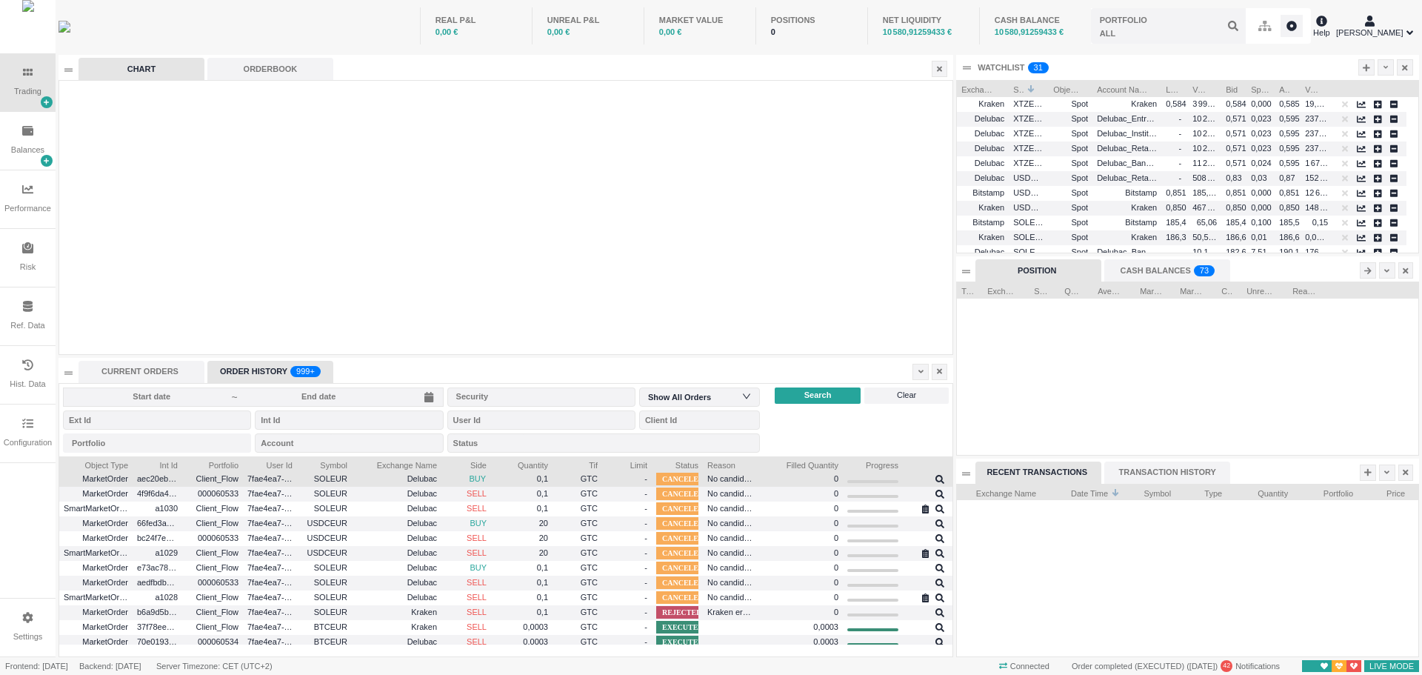
click at [481, 479] on span "BUY" at bounding box center [477, 478] width 17 height 9
click at [484, 495] on span "SELL" at bounding box center [477, 493] width 20 height 9
click at [290, 498] on span "7fae4ea7-b3db-4845-9d1e-e75a28fb625d" at bounding box center [270, 493] width 44 height 17
click at [290, 496] on span "7fae4ea7-b3db-4845-9d1e-e75a28fb625d" at bounding box center [270, 493] width 44 height 17
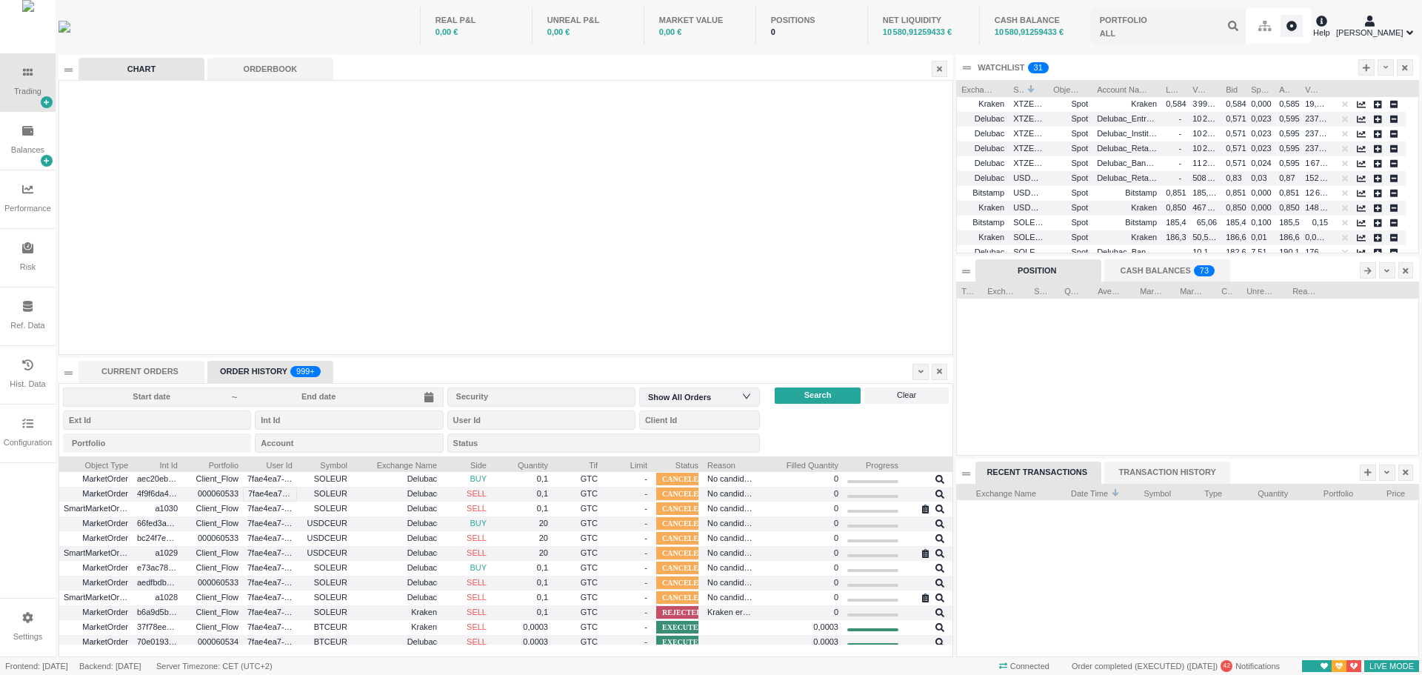
scroll to position [0, 12]
click at [935, 481] on icon at bounding box center [939, 479] width 9 height 9
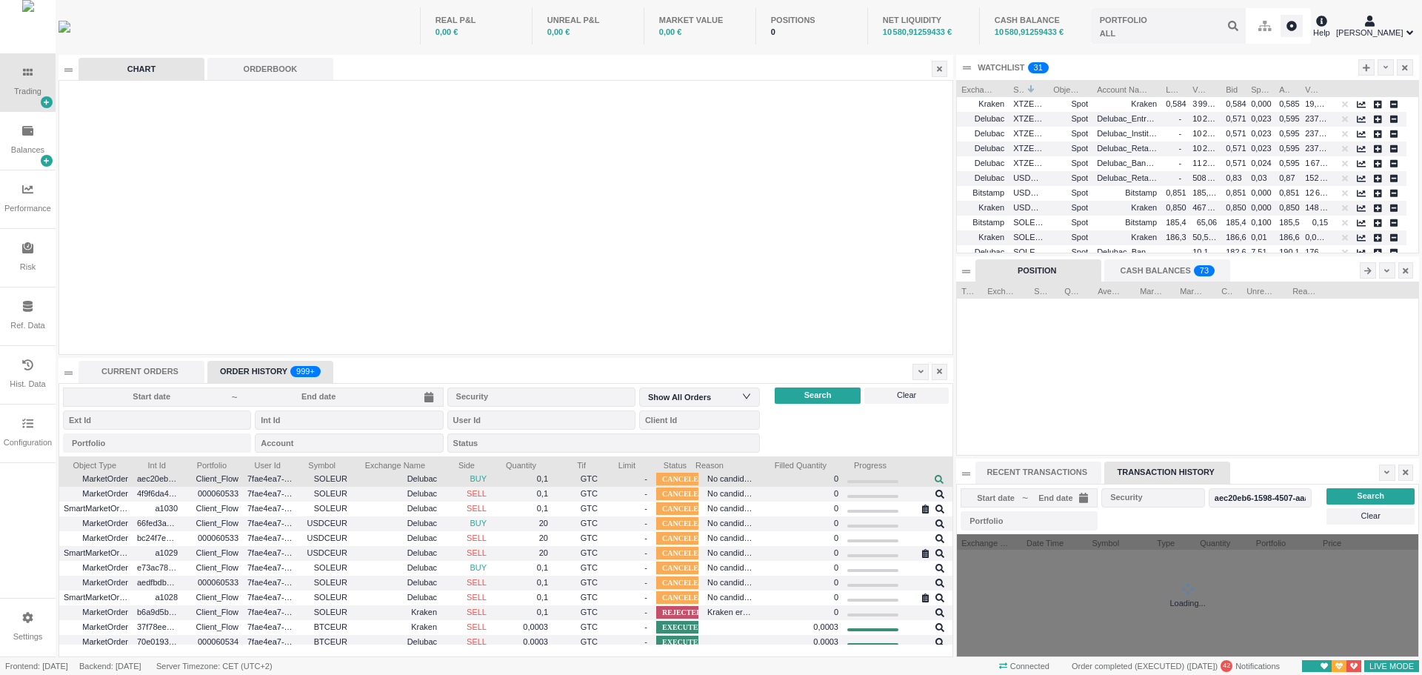
scroll to position [36, 87]
